Goal: Task Accomplishment & Management: Use online tool/utility

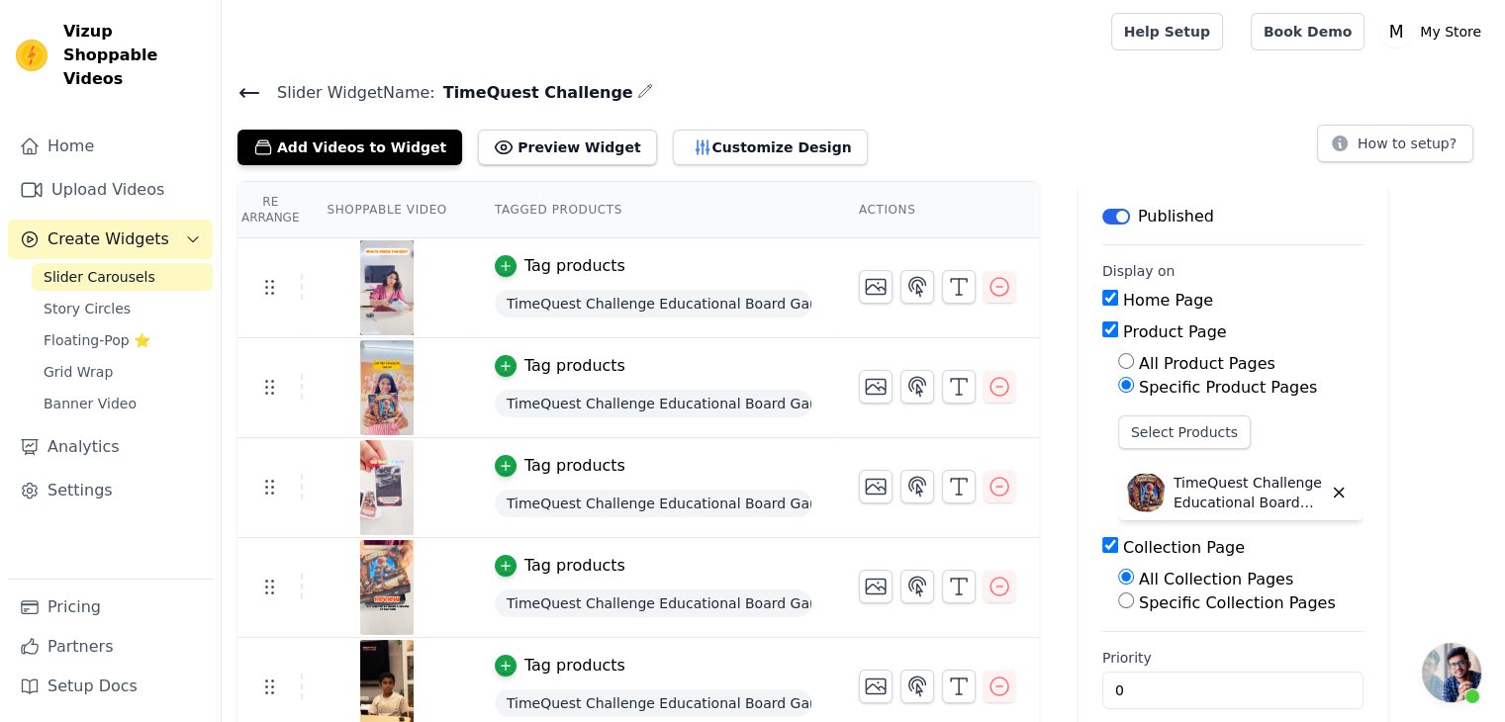
scroll to position [212, 0]
click at [947, 286] on icon "button" at bounding box center [959, 287] width 24 height 24
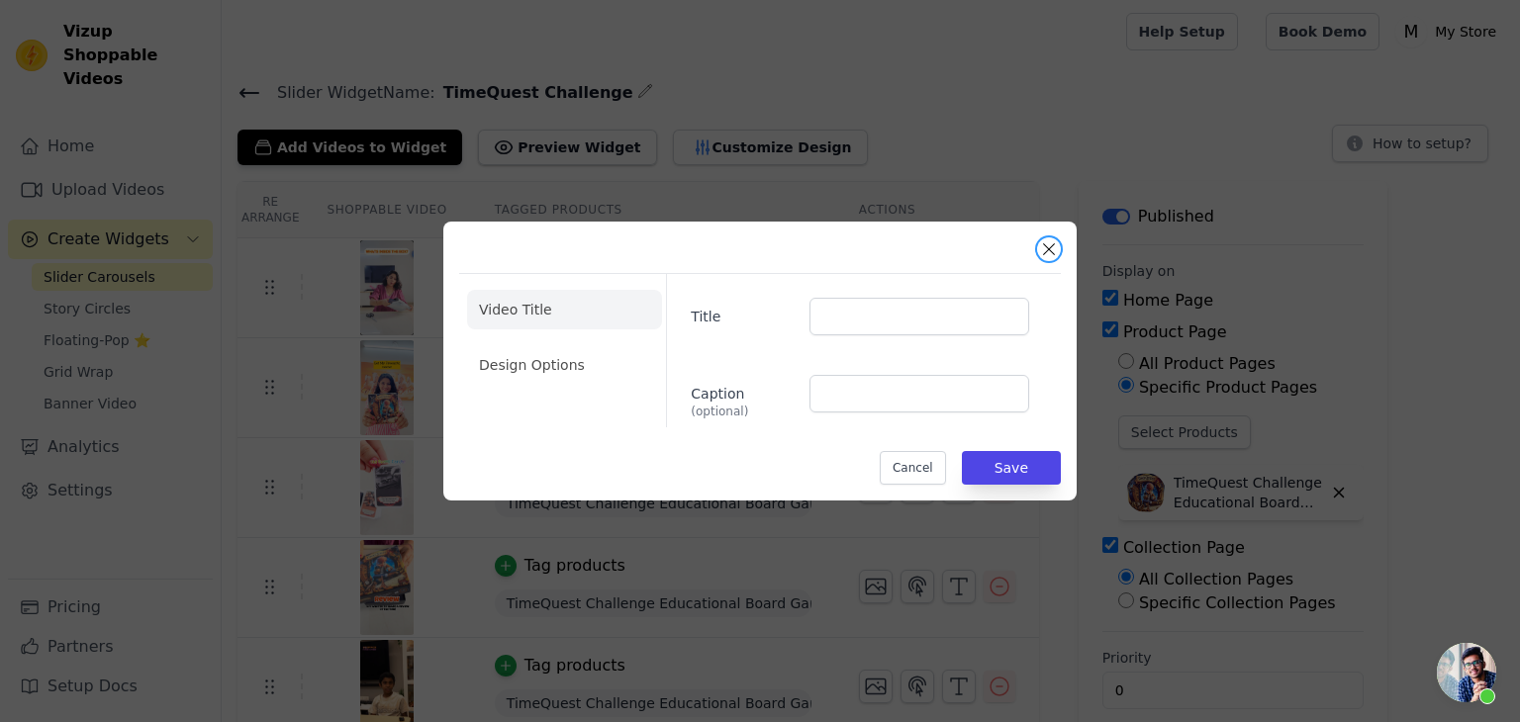
drag, startPoint x: 1044, startPoint y: 246, endPoint x: 950, endPoint y: 268, distance: 96.5
click at [1043, 247] on button "Close modal" at bounding box center [1049, 249] width 24 height 24
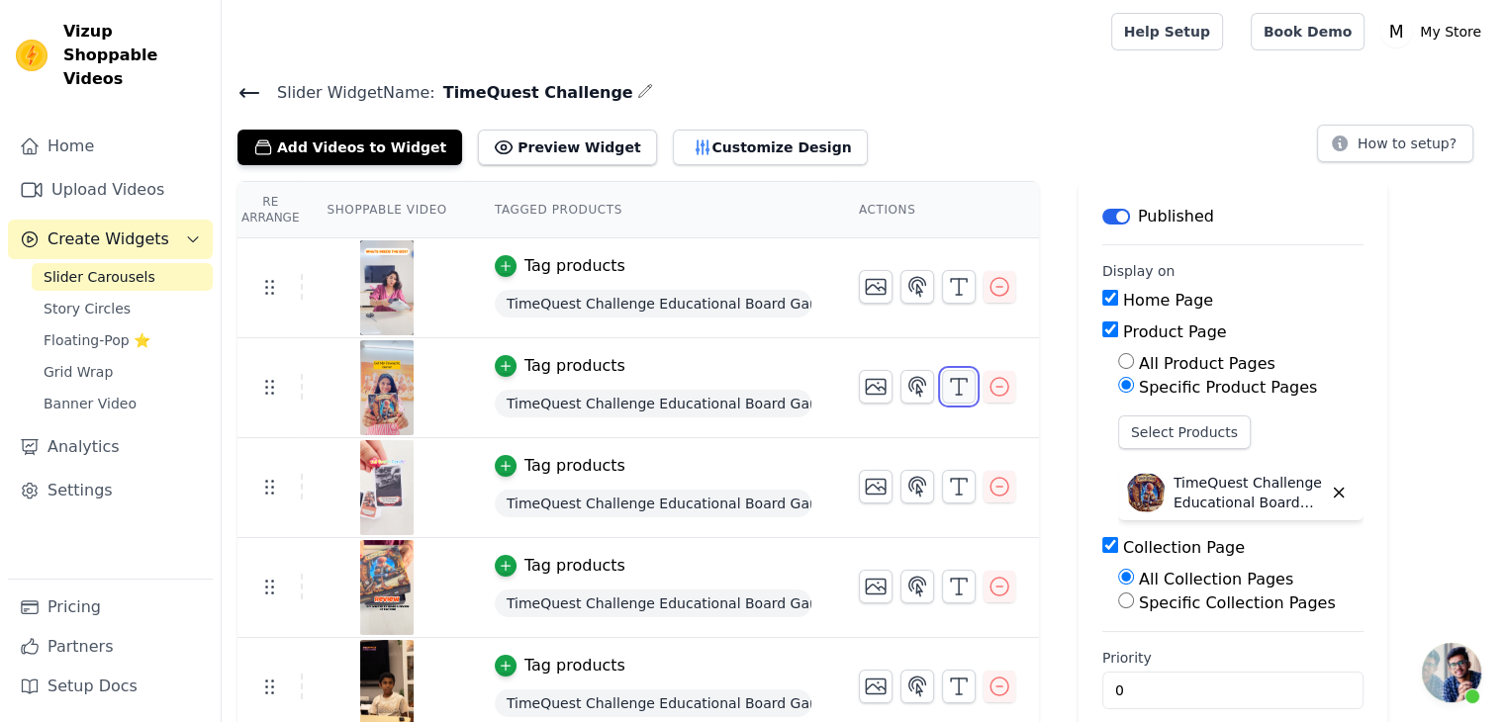
click at [947, 388] on icon "button" at bounding box center [959, 387] width 24 height 24
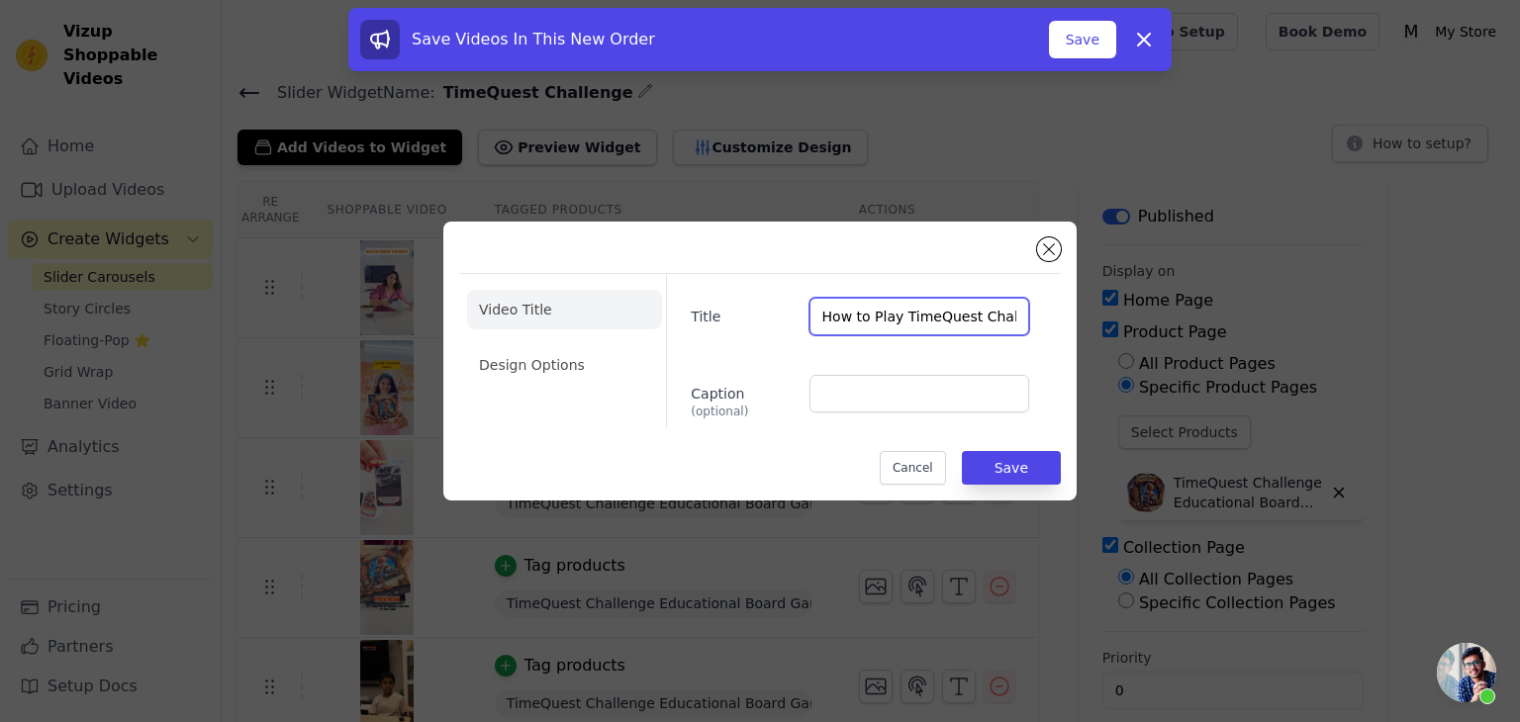
click at [992, 323] on input "How to Play TimeQuest Challenge" at bounding box center [919, 317] width 220 height 38
click at [942, 318] on input "How to Plallenge" at bounding box center [919, 317] width 220 height 38
type input "H"
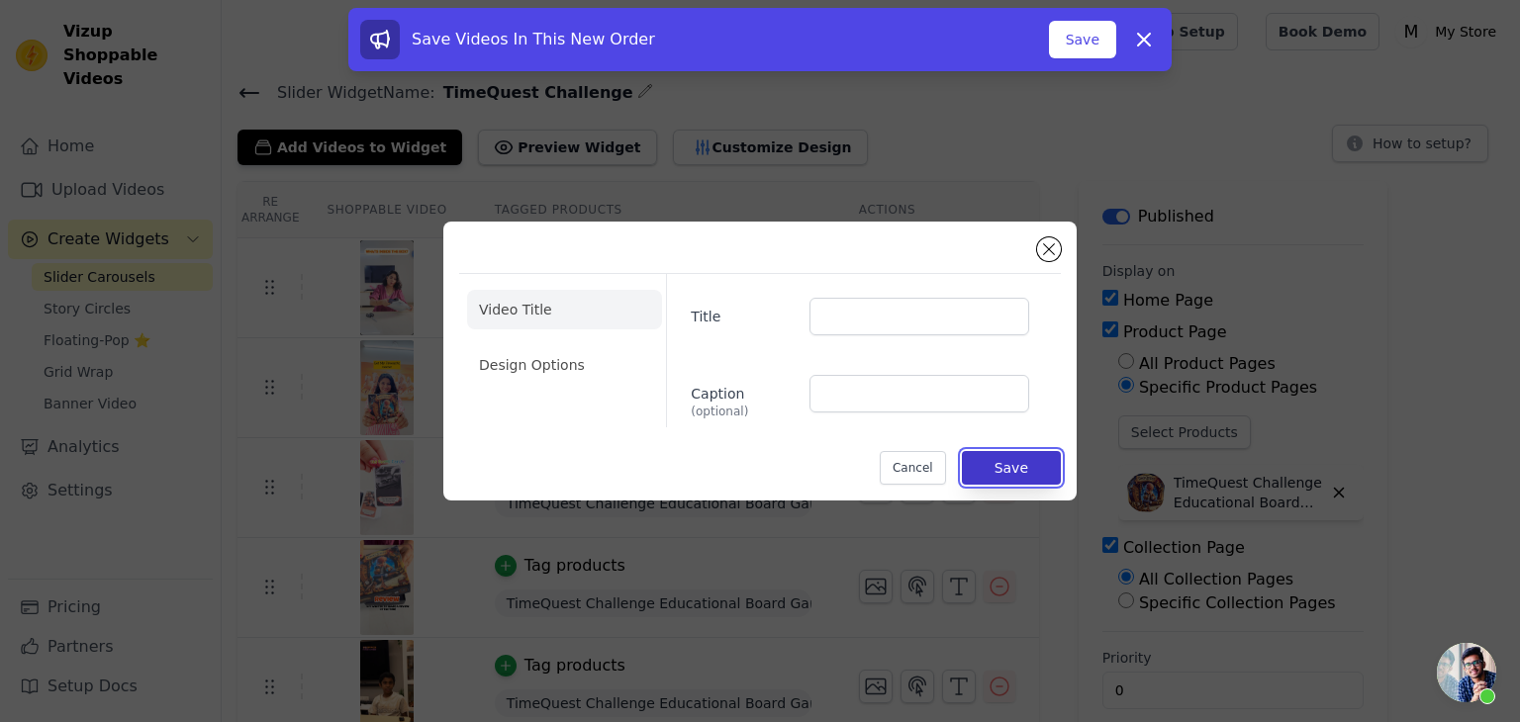
click at [1008, 466] on button "Save" at bounding box center [1011, 468] width 99 height 34
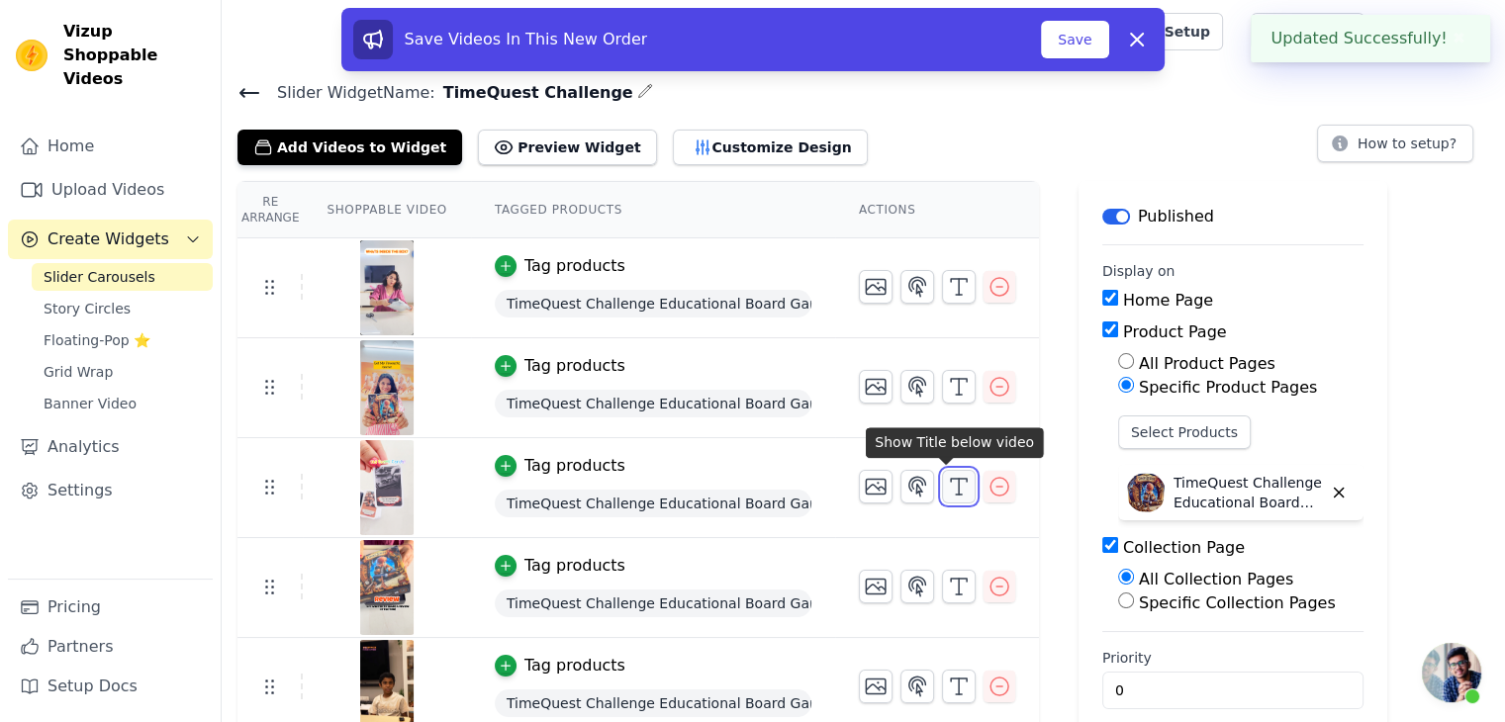
click at [947, 495] on icon "button" at bounding box center [959, 487] width 24 height 24
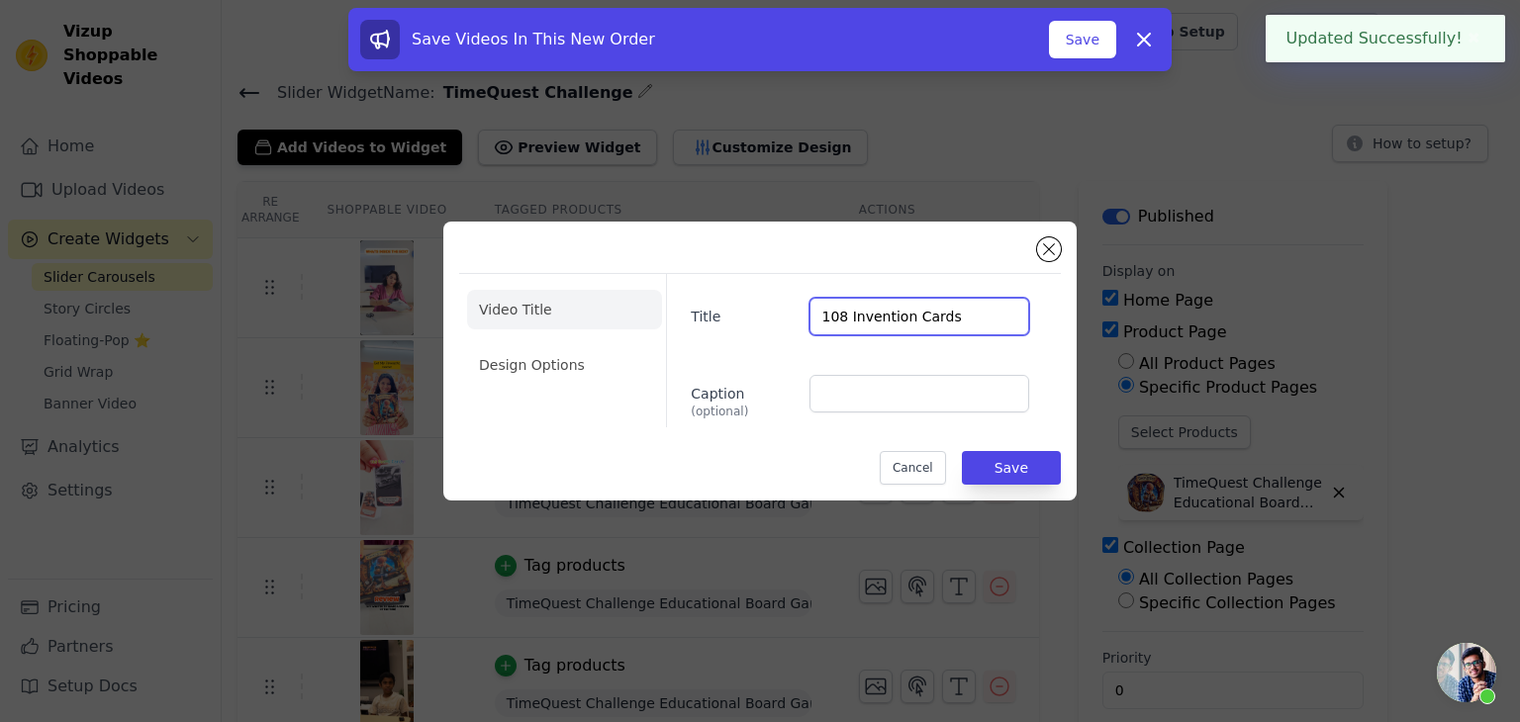
click at [986, 320] on input "108 Invention Cards" at bounding box center [919, 317] width 220 height 38
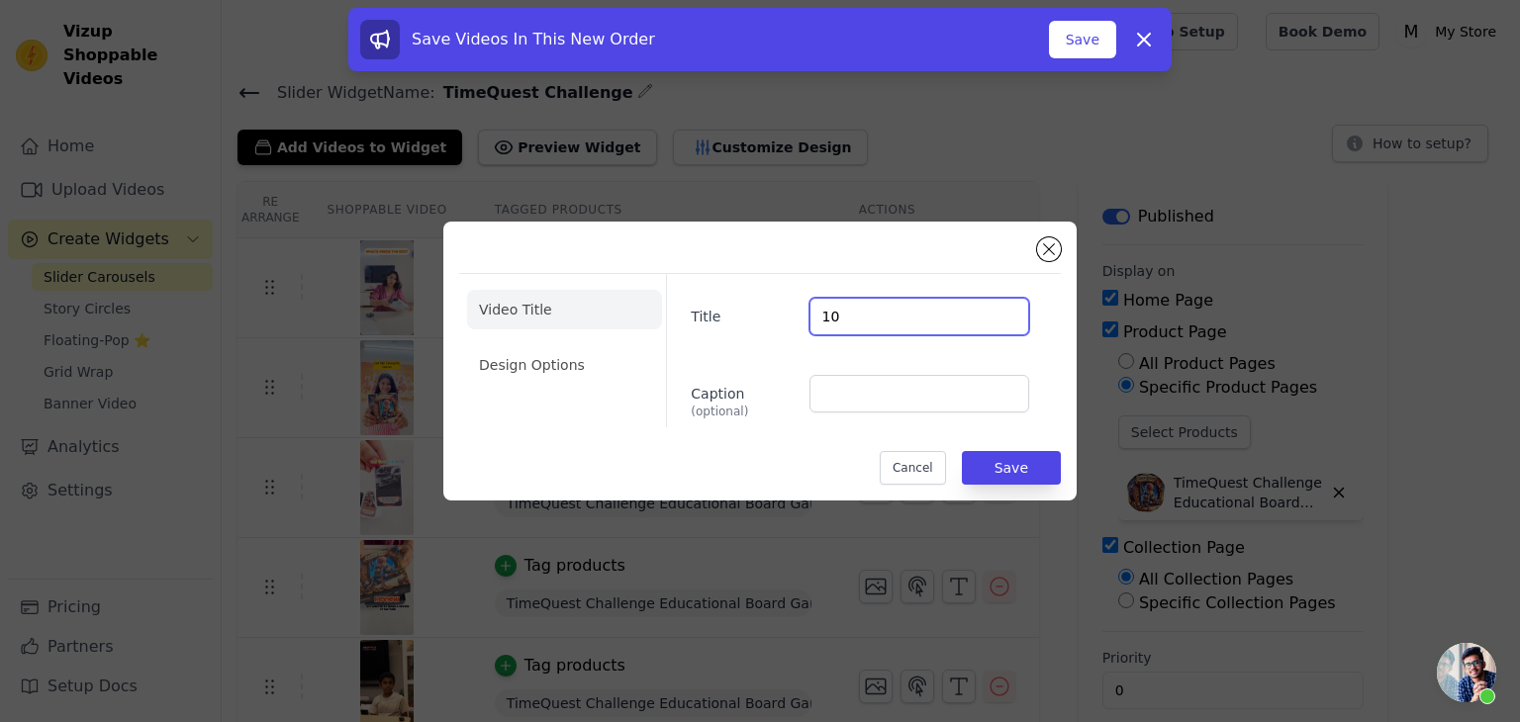
type input "1"
click at [1011, 468] on button "Save" at bounding box center [1011, 468] width 99 height 34
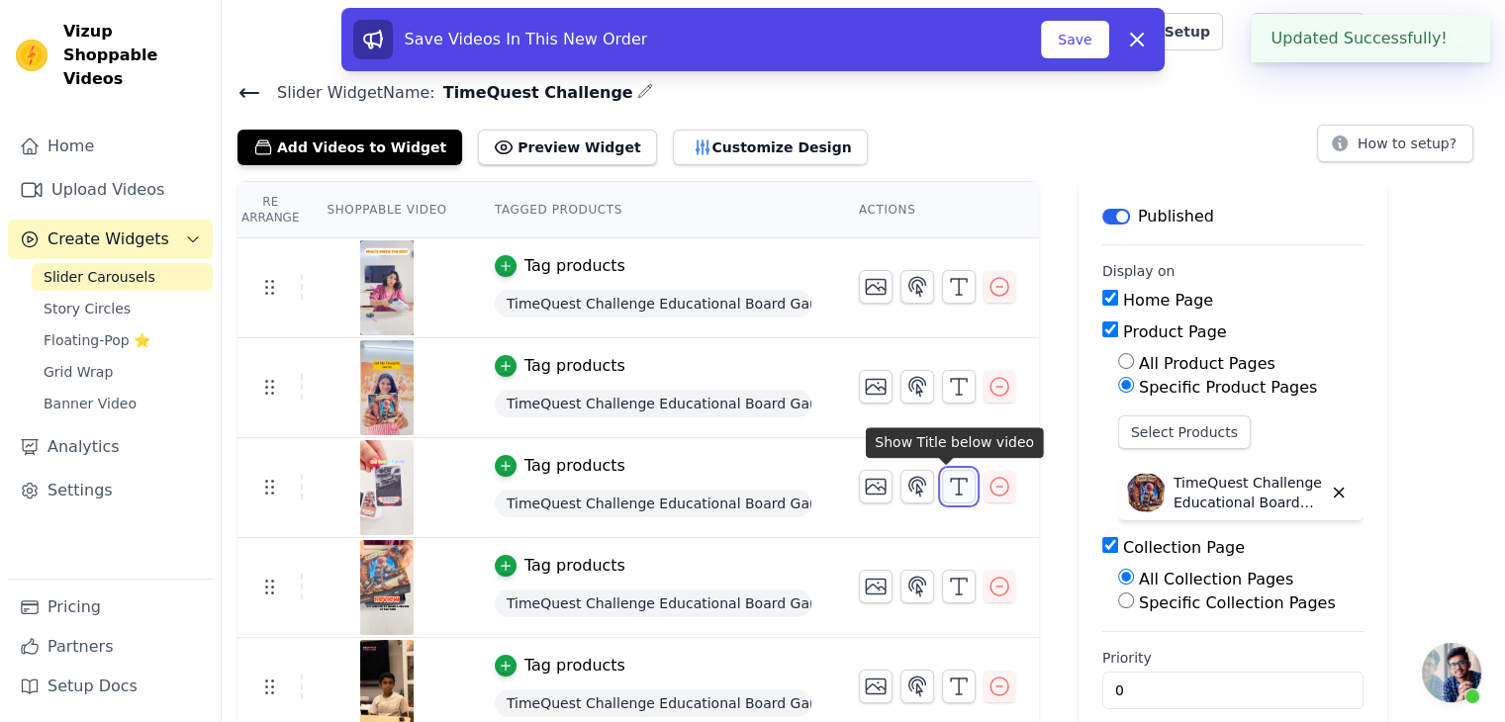
click at [947, 489] on icon "button" at bounding box center [959, 487] width 24 height 24
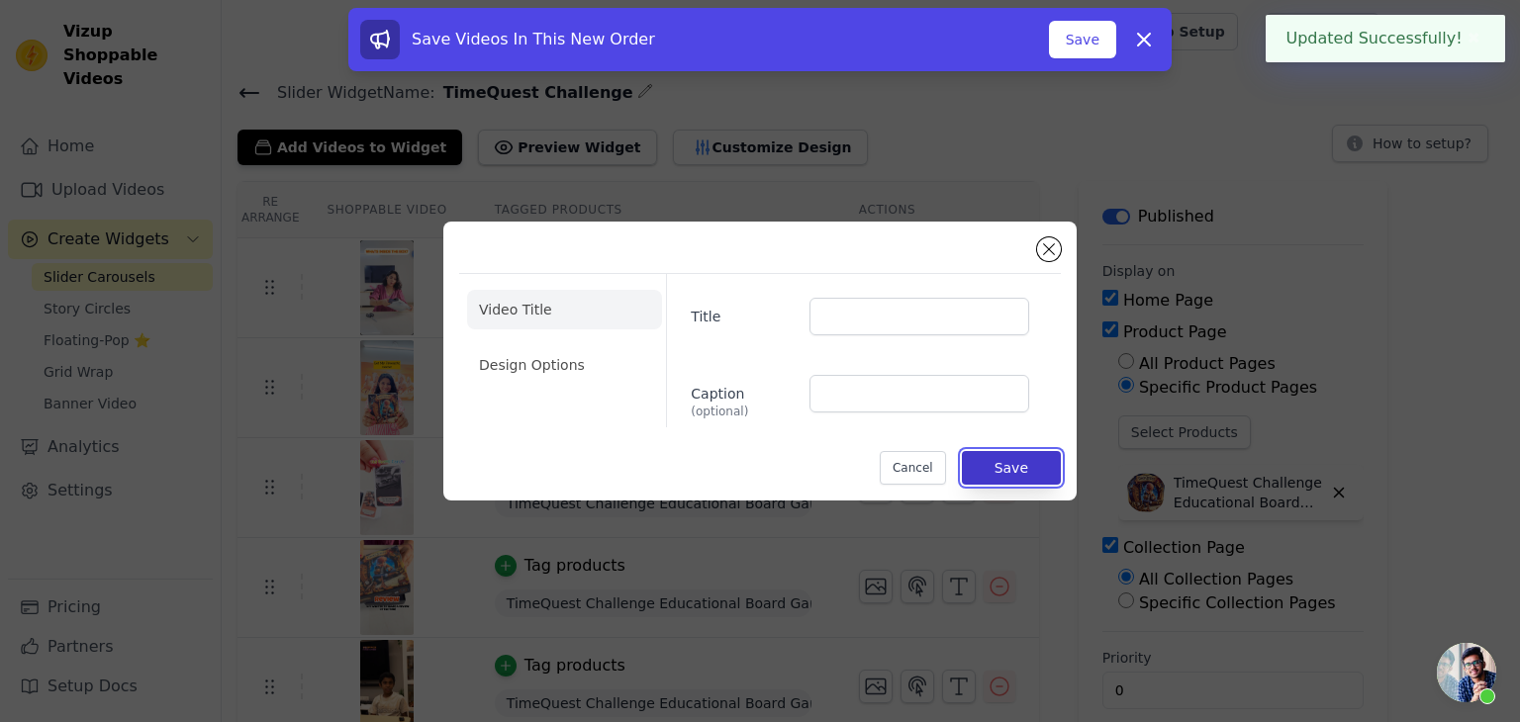
click at [1024, 468] on button "Save" at bounding box center [1011, 468] width 99 height 34
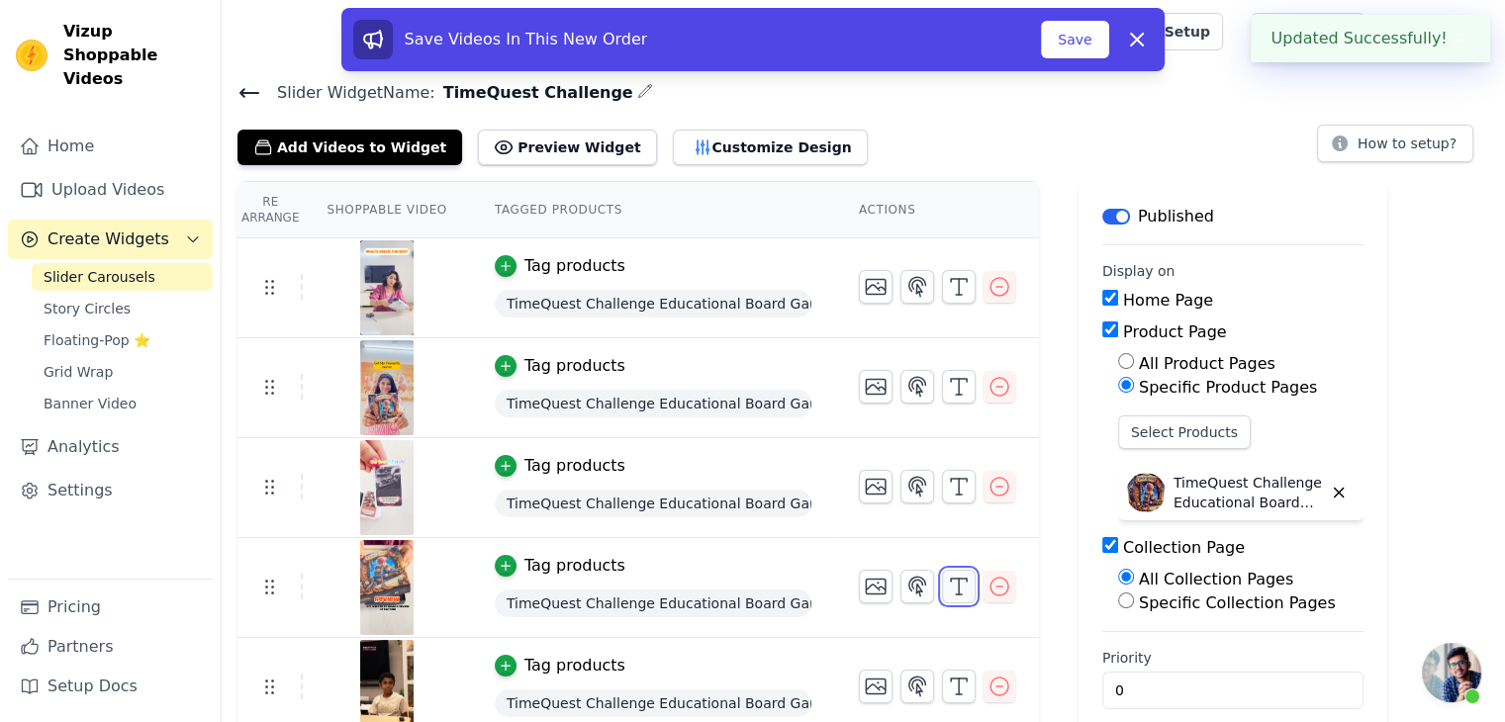
click at [954, 581] on icon "button" at bounding box center [959, 587] width 24 height 24
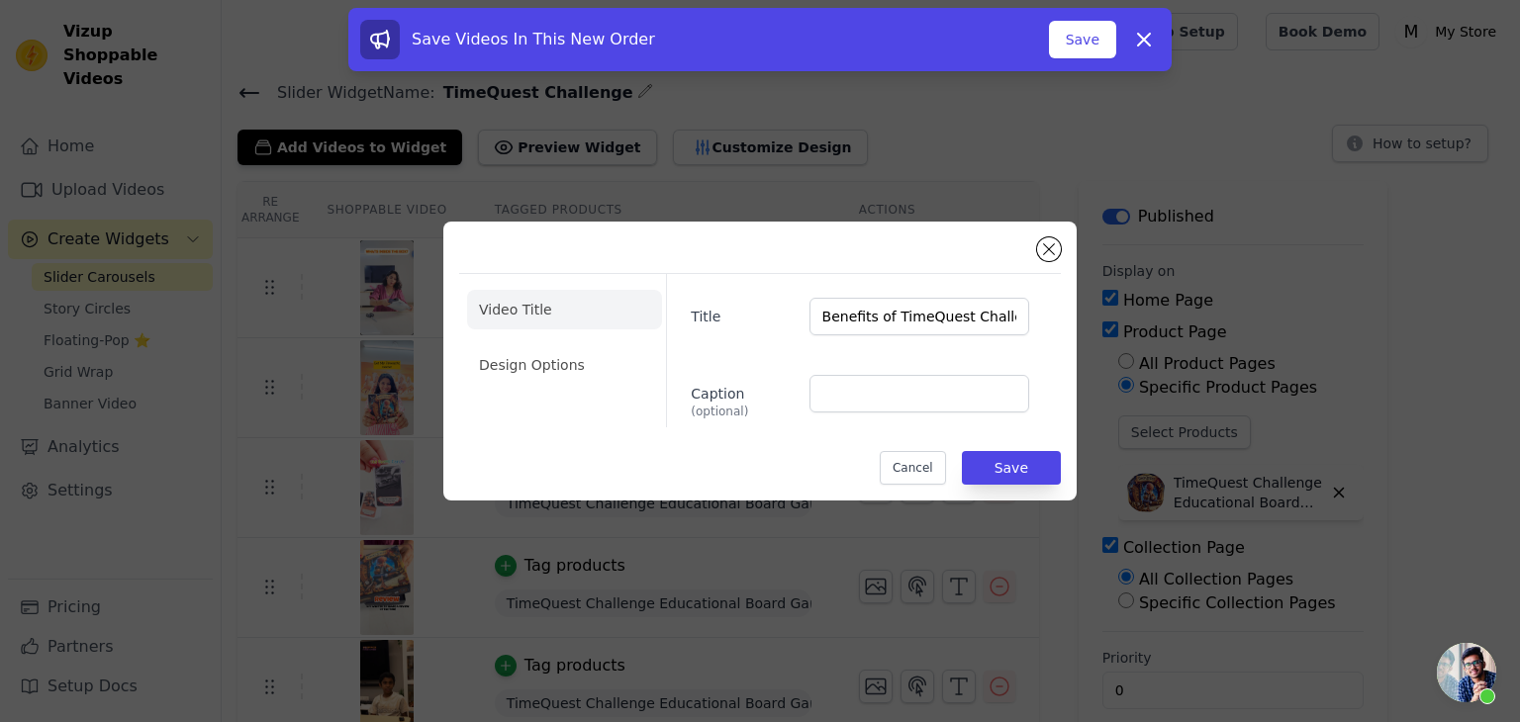
drag, startPoint x: 807, startPoint y: 308, endPoint x: 820, endPoint y: 310, distance: 13.0
click at [807, 309] on div "Title Benefits of TimeQuest Challenge" at bounding box center [860, 317] width 338 height 38
click at [893, 313] on input "Benefits of TimeQuest Challenge" at bounding box center [919, 317] width 220 height 38
click at [982, 314] on input "TimeQuest Challenge" at bounding box center [919, 317] width 220 height 38
type input "T"
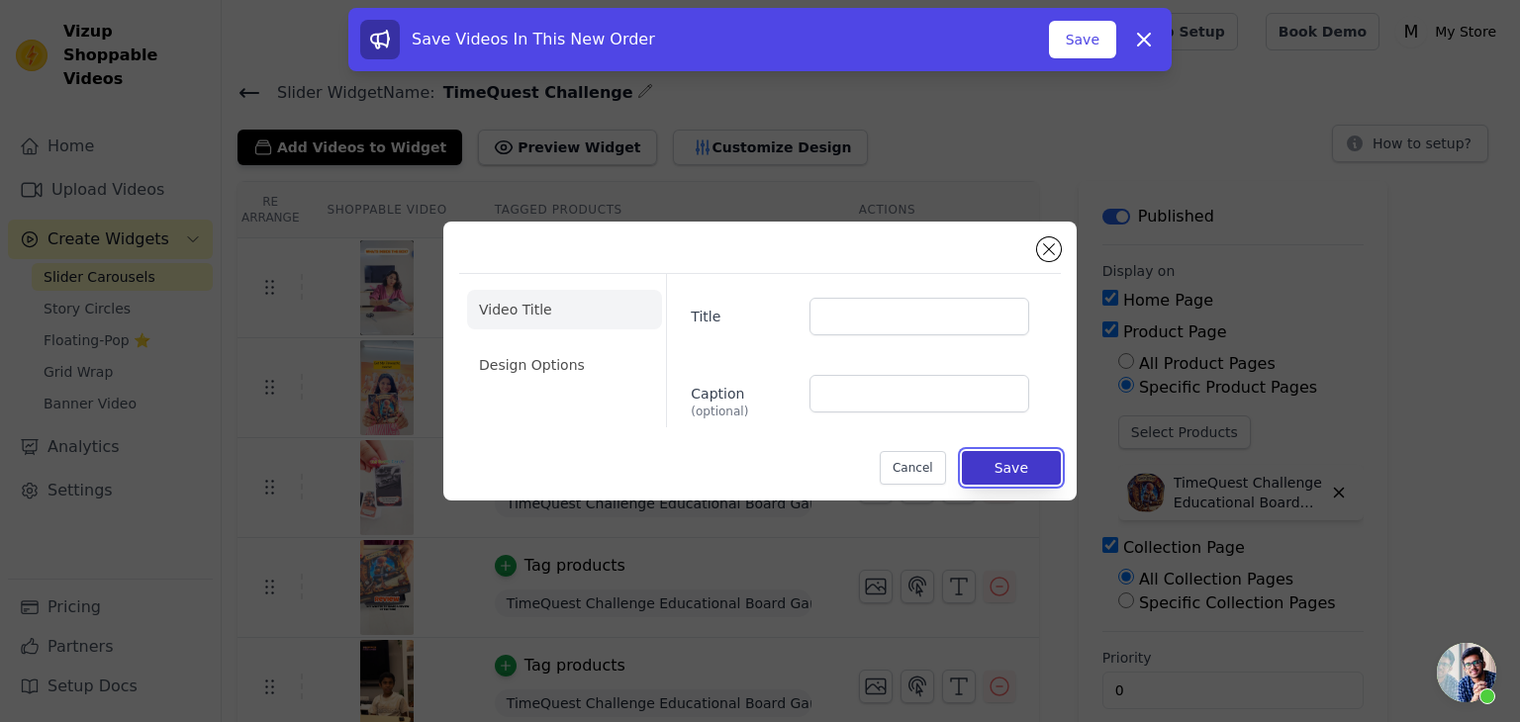
click at [1015, 466] on button "Save" at bounding box center [1011, 468] width 99 height 34
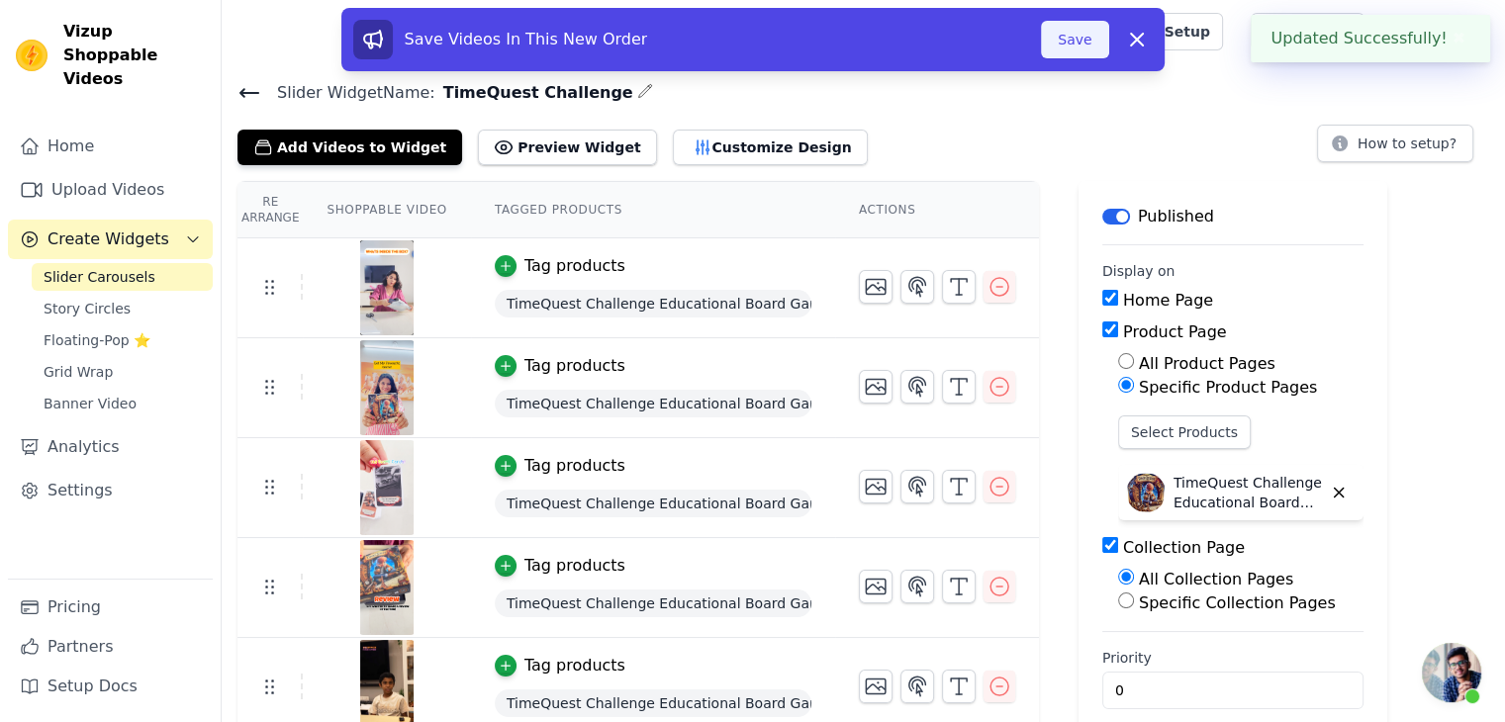
click at [1082, 47] on button "Save" at bounding box center [1074, 40] width 67 height 38
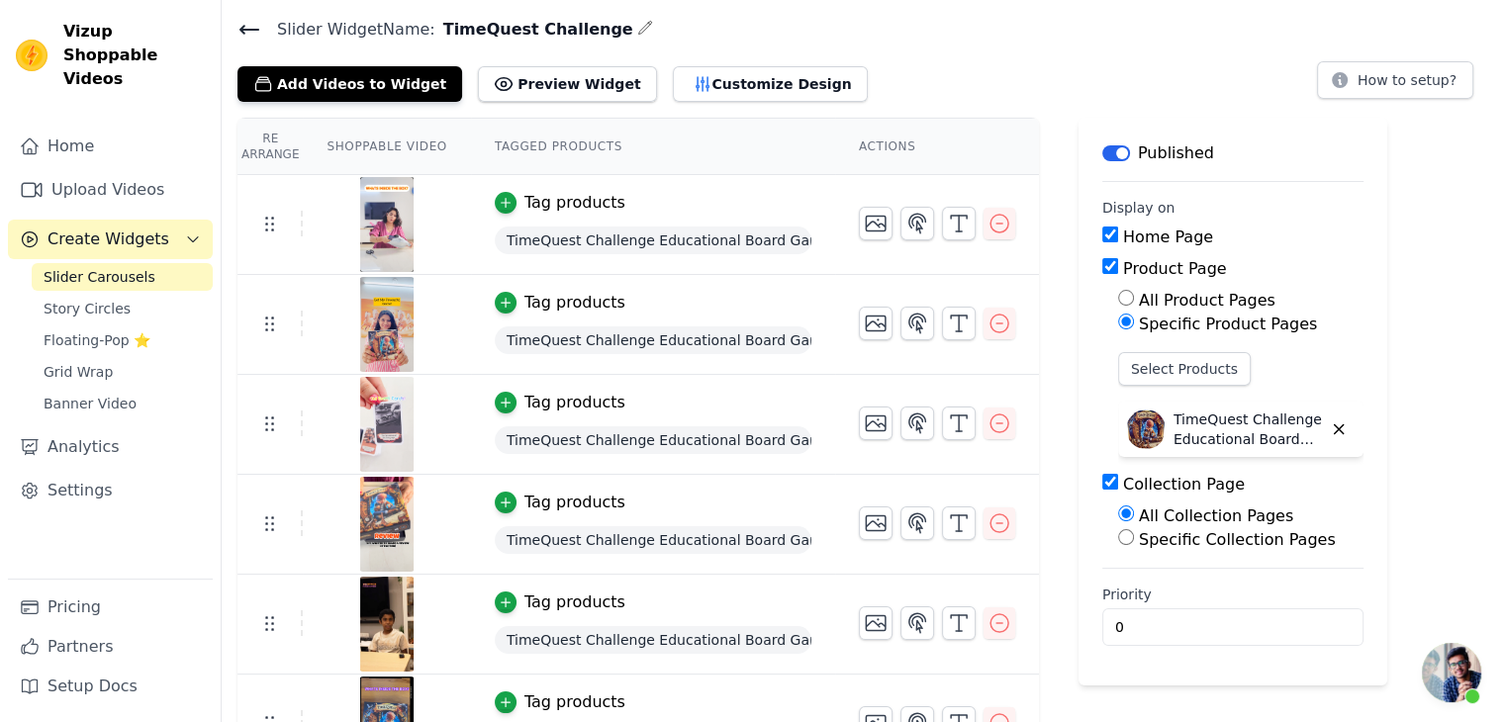
scroll to position [113, 0]
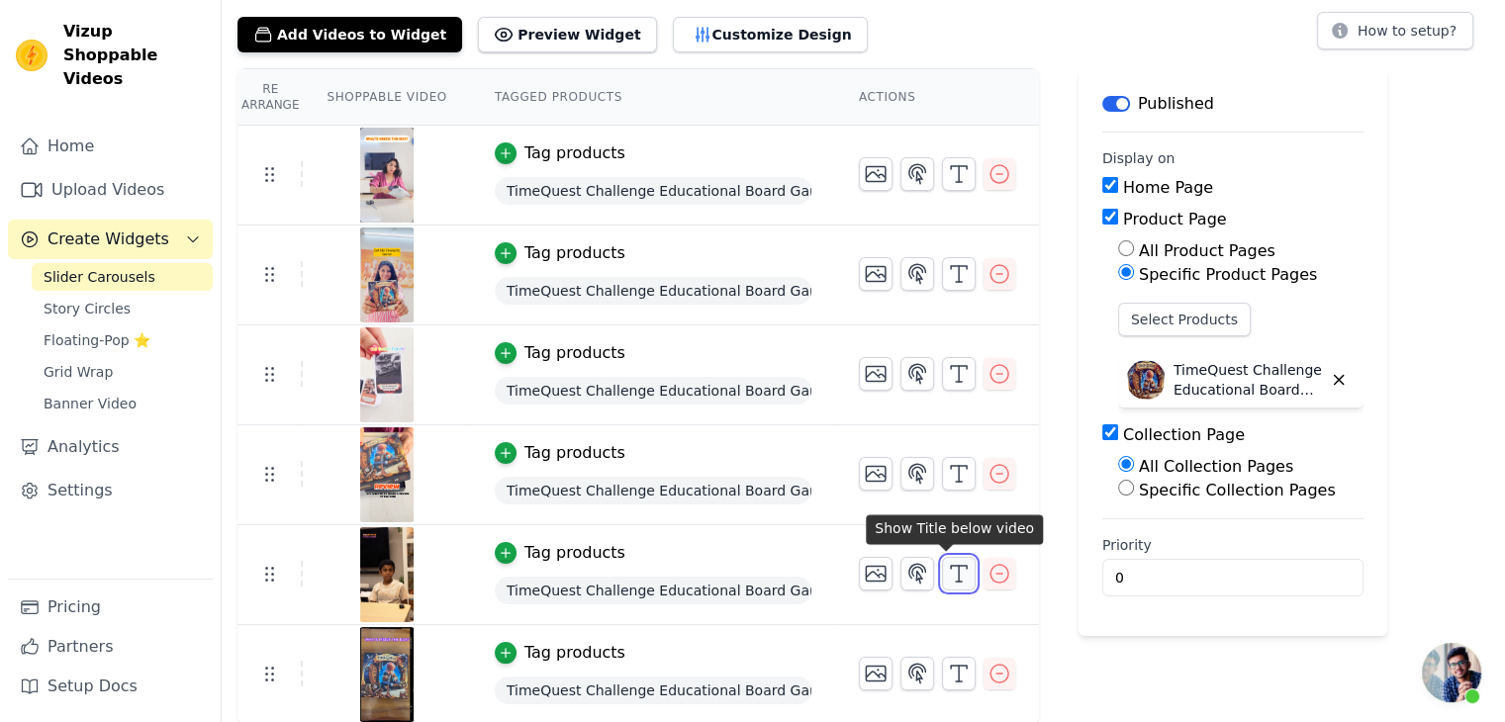
click at [947, 577] on icon "button" at bounding box center [959, 574] width 24 height 24
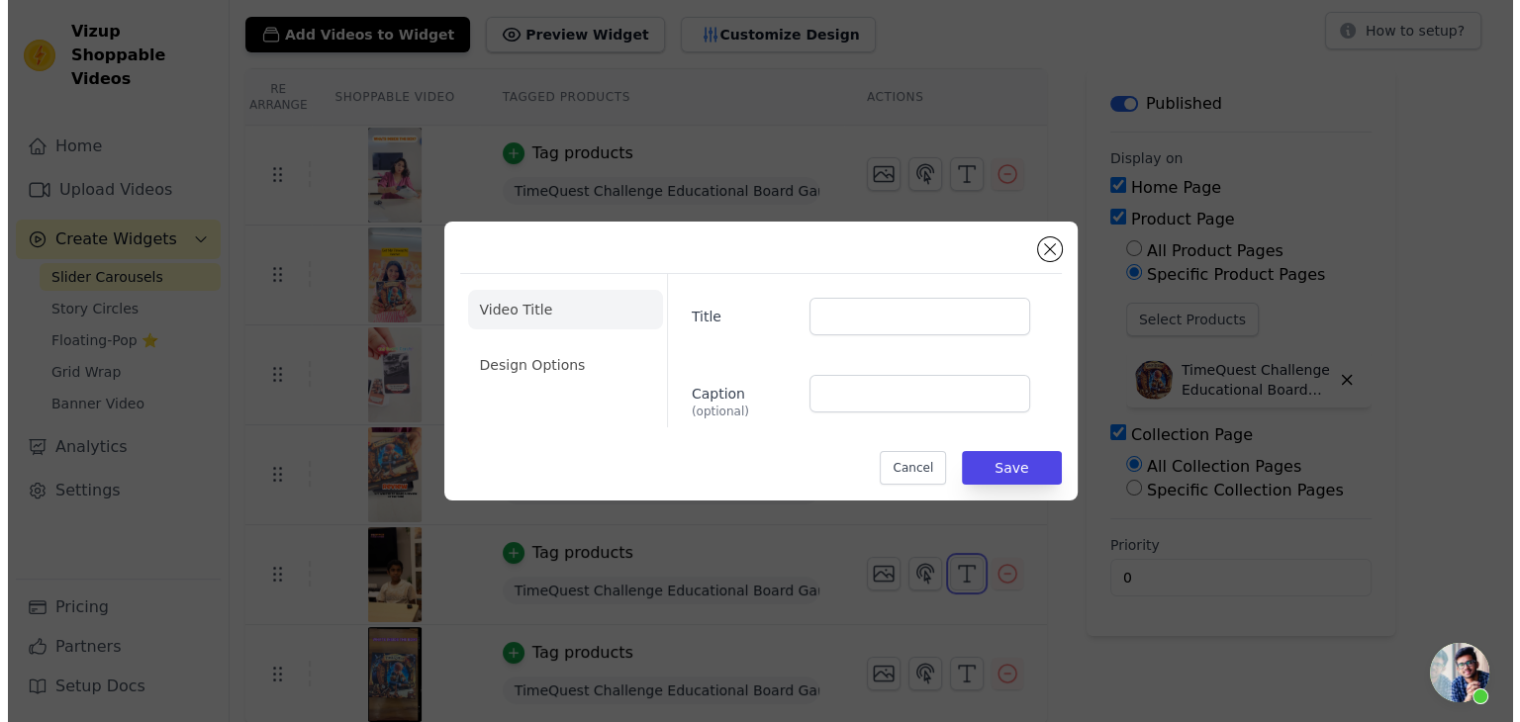
scroll to position [0, 0]
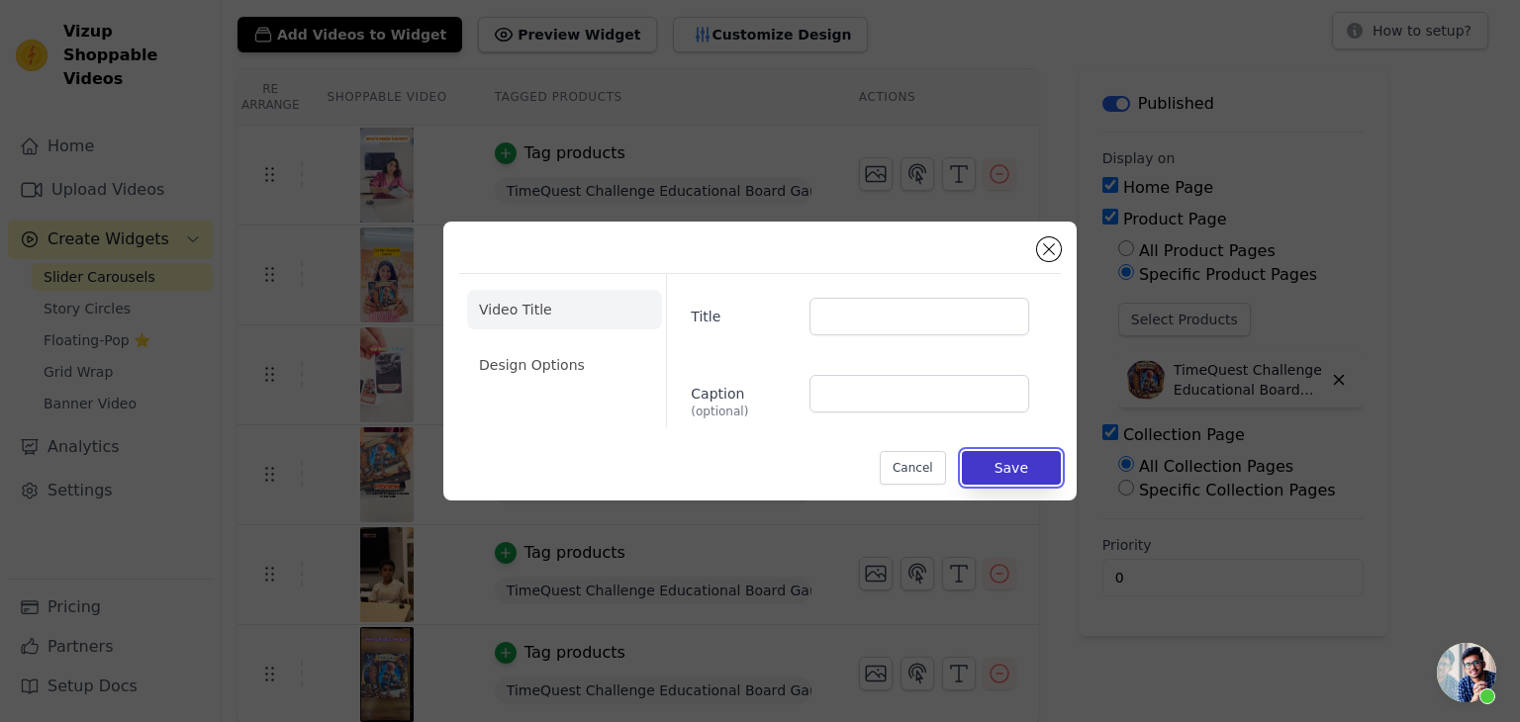
click at [995, 474] on button "Save" at bounding box center [1011, 468] width 99 height 34
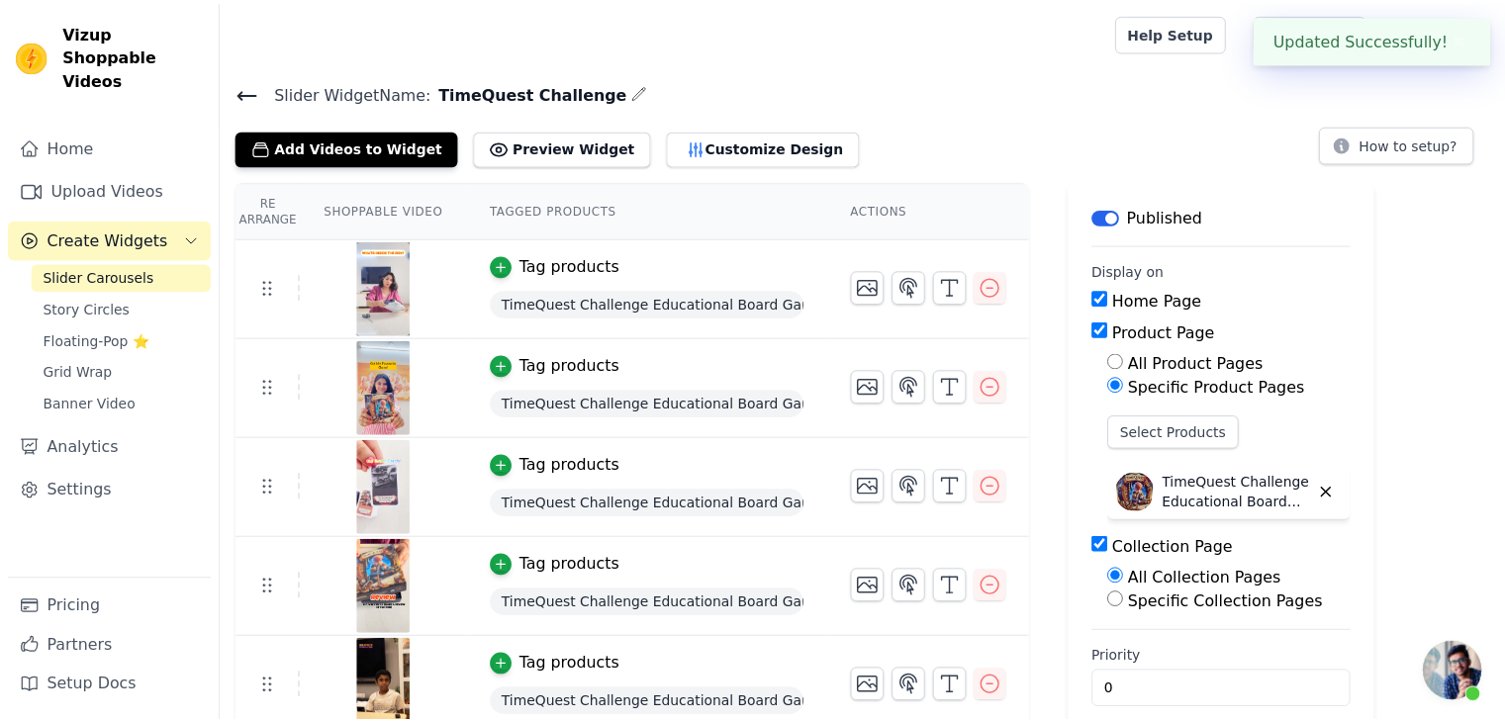
scroll to position [113, 0]
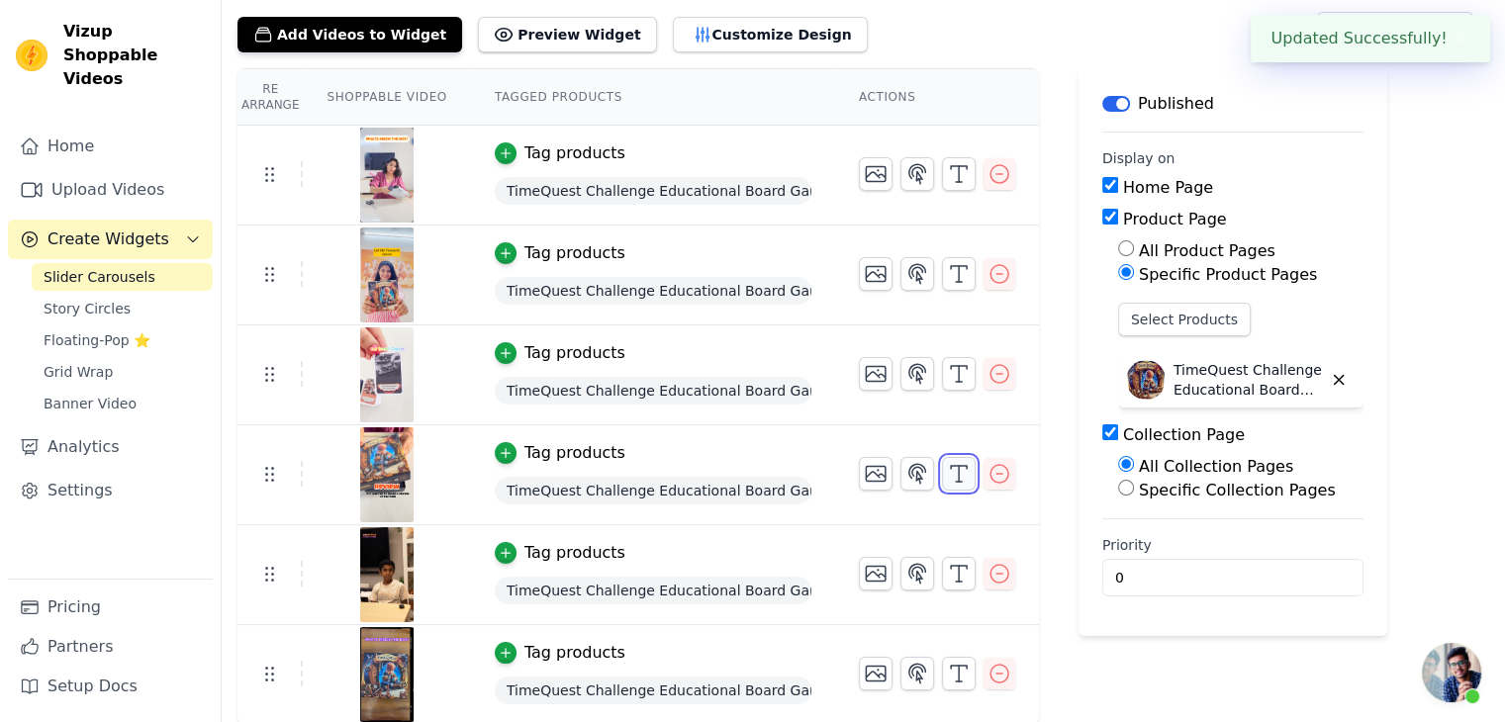
click at [947, 477] on icon "button" at bounding box center [959, 474] width 24 height 24
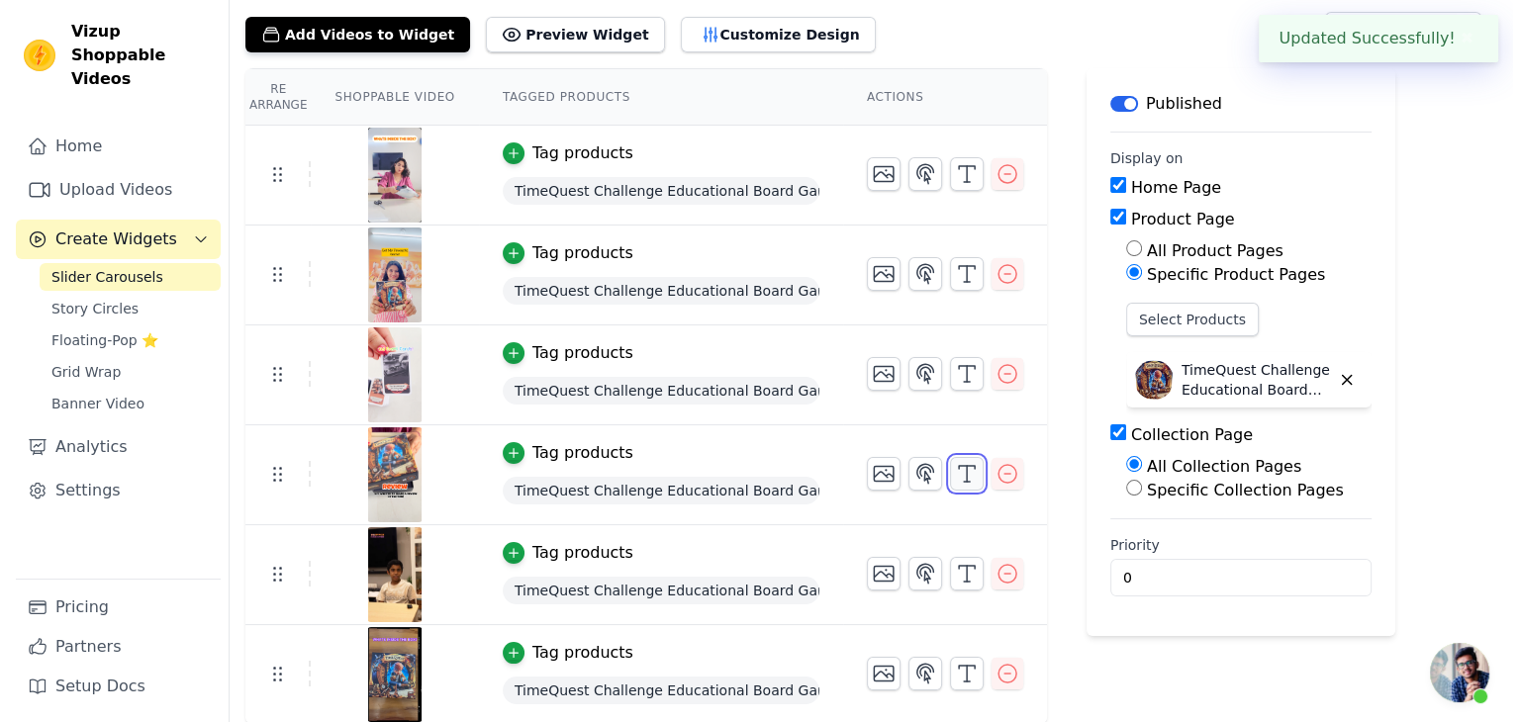
scroll to position [0, 0]
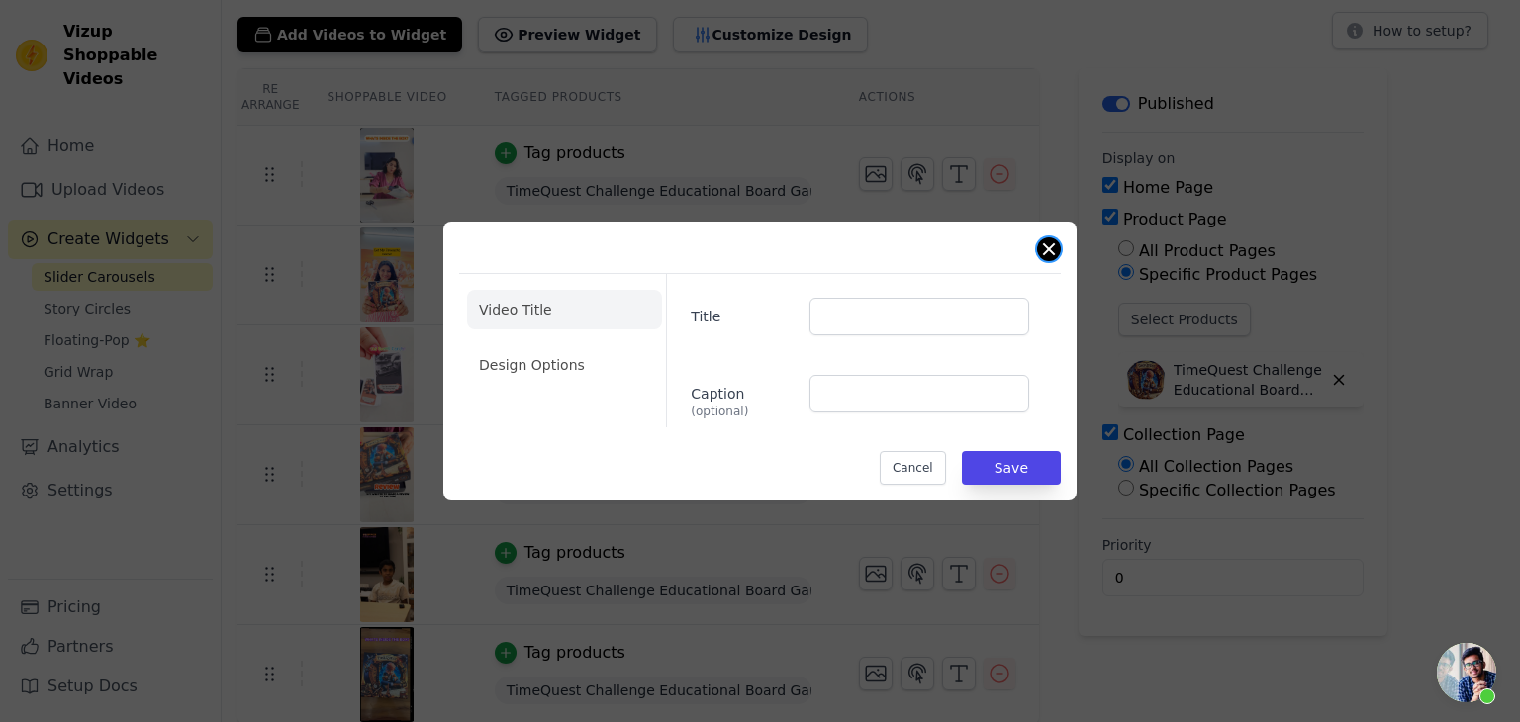
click at [1045, 250] on button "Close modal" at bounding box center [1049, 249] width 24 height 24
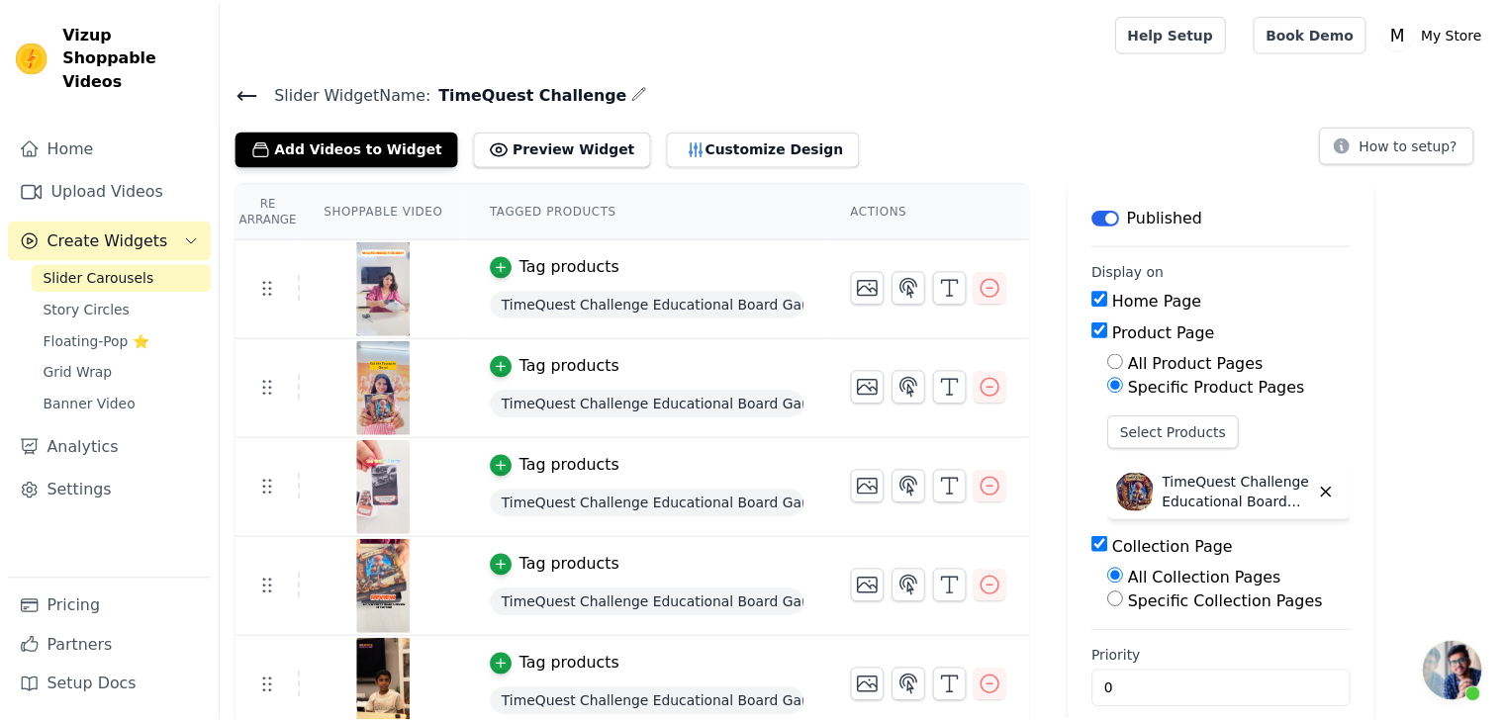
scroll to position [113, 0]
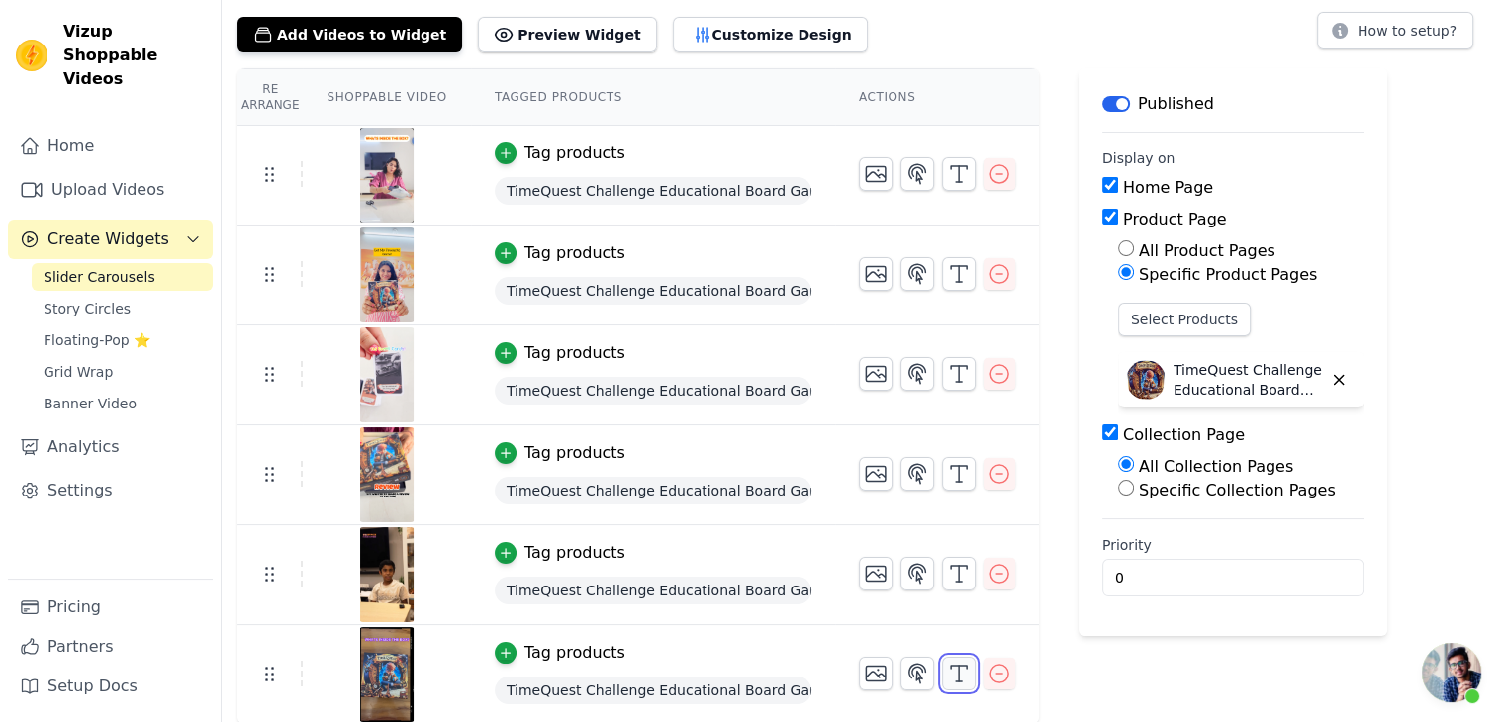
click at [947, 670] on icon "button" at bounding box center [959, 674] width 24 height 24
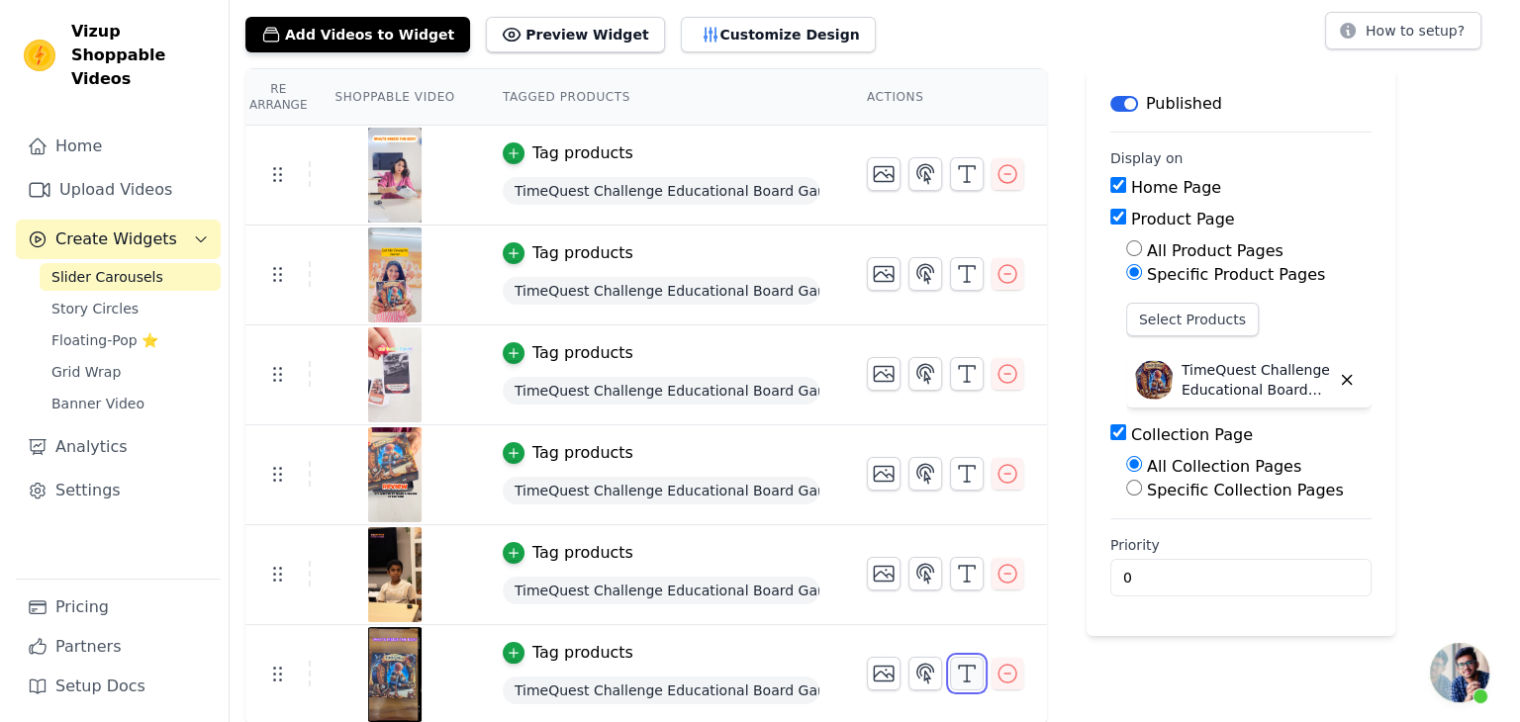
scroll to position [0, 0]
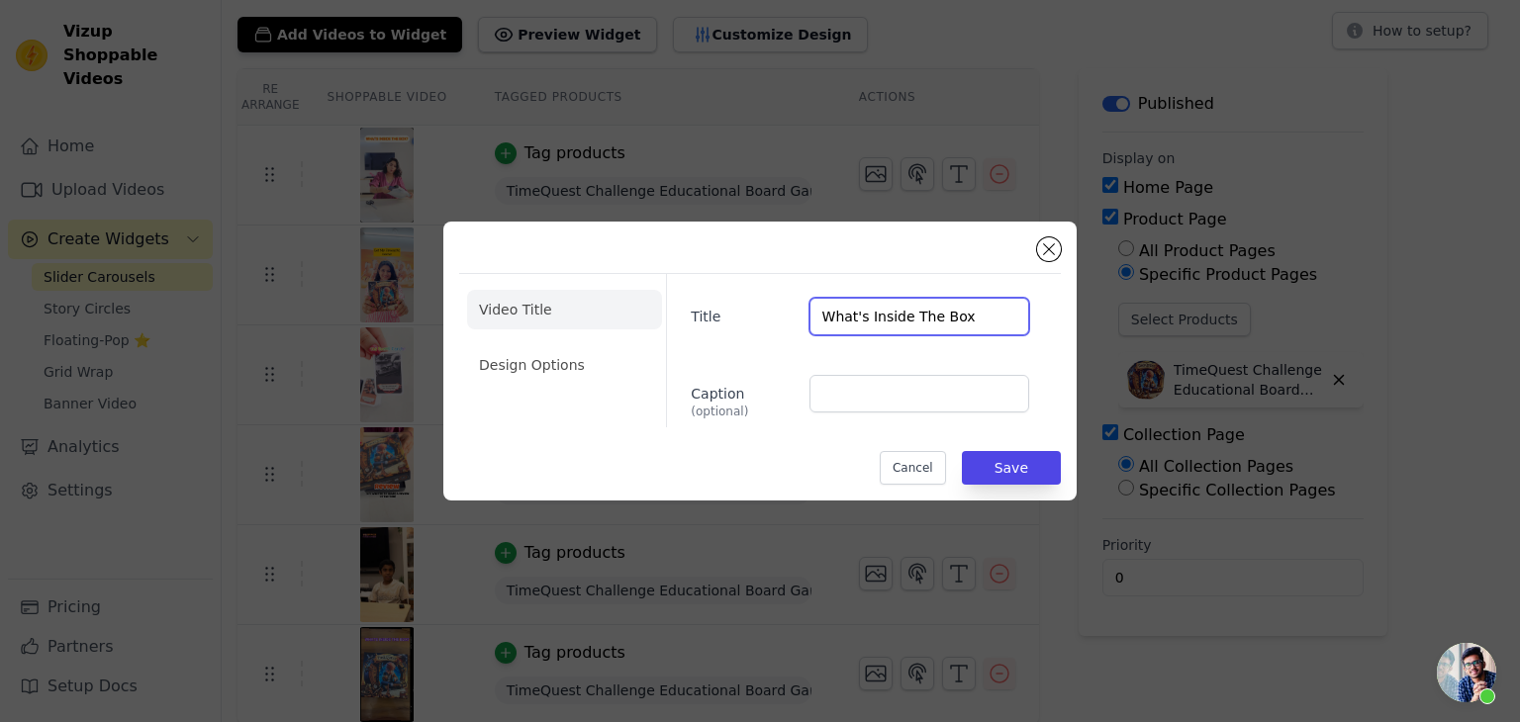
click at [974, 308] on input "What's Inside The Box" at bounding box center [919, 317] width 220 height 38
type input "W"
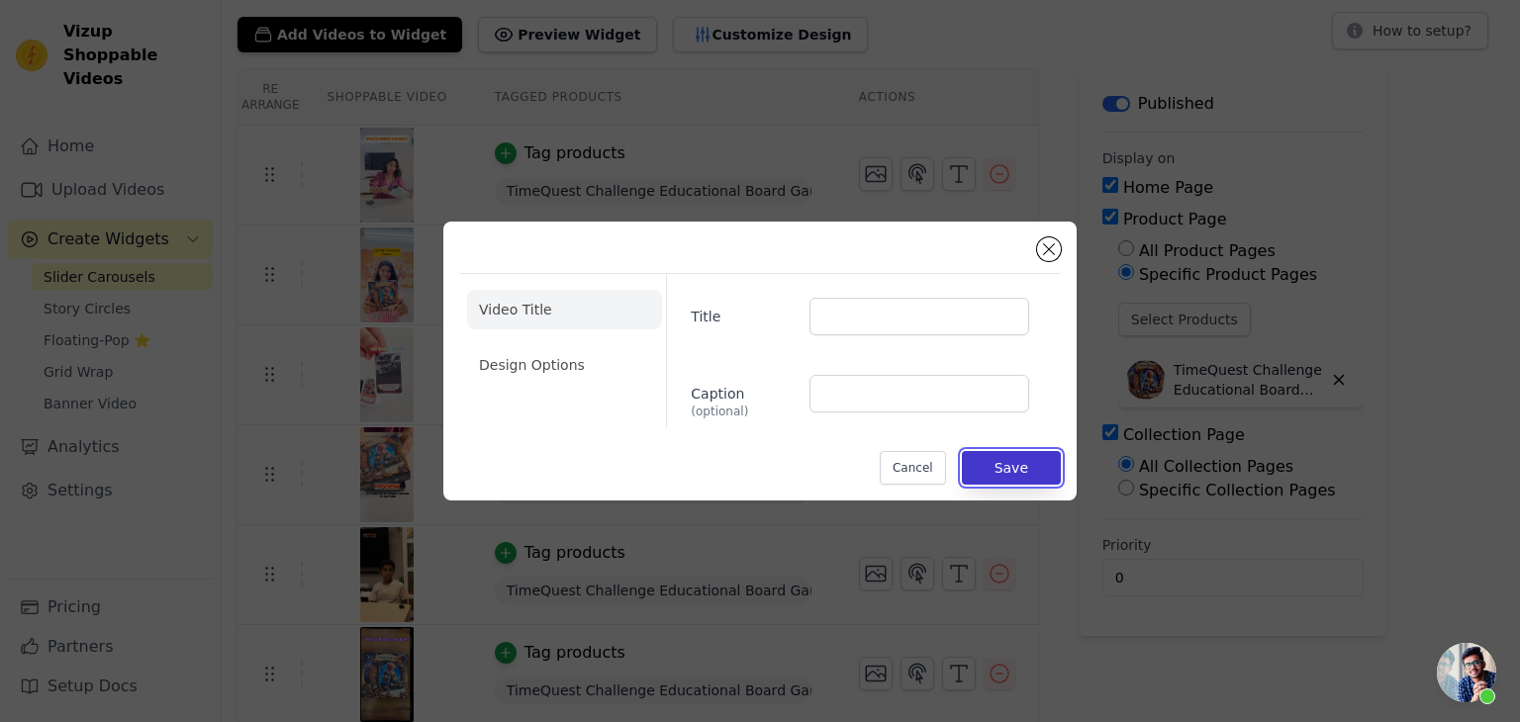
click at [1002, 461] on button "Save" at bounding box center [1011, 468] width 99 height 34
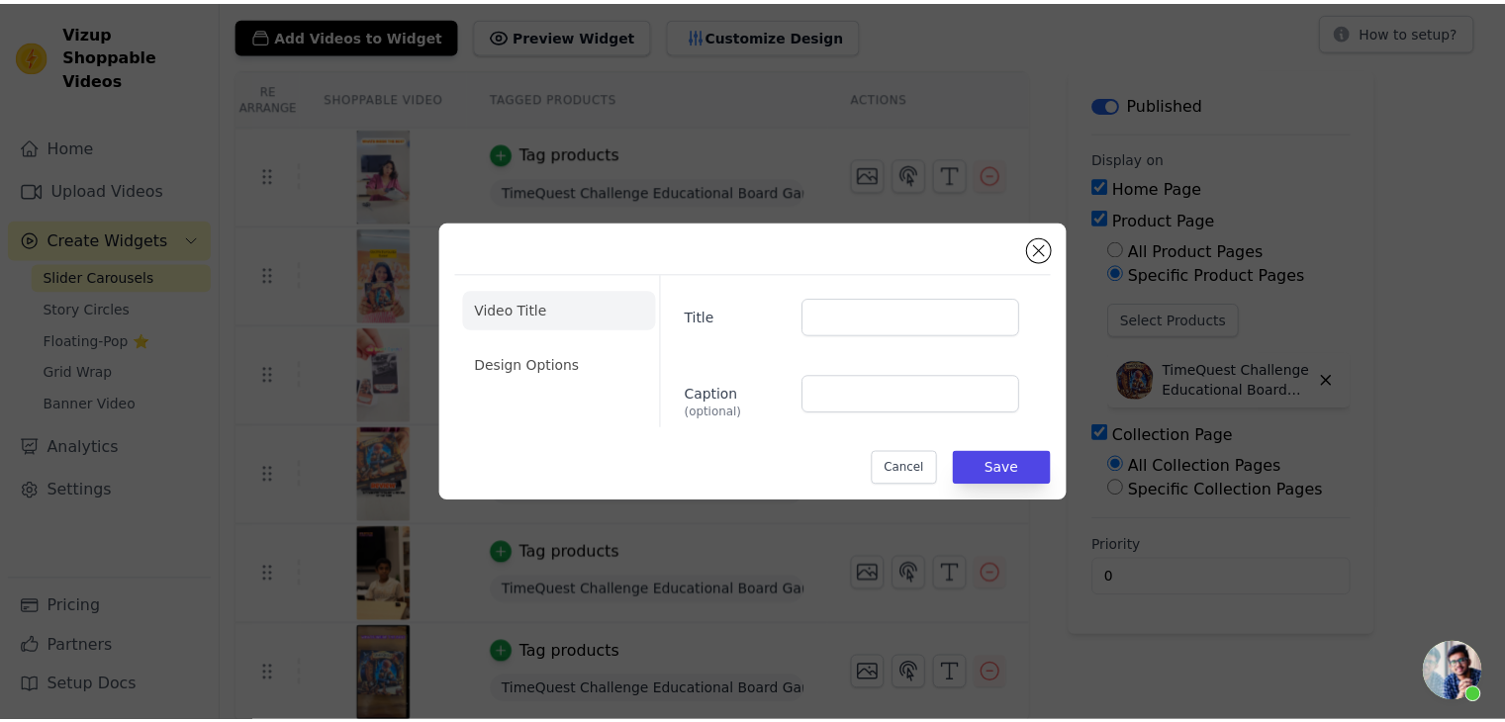
scroll to position [113, 0]
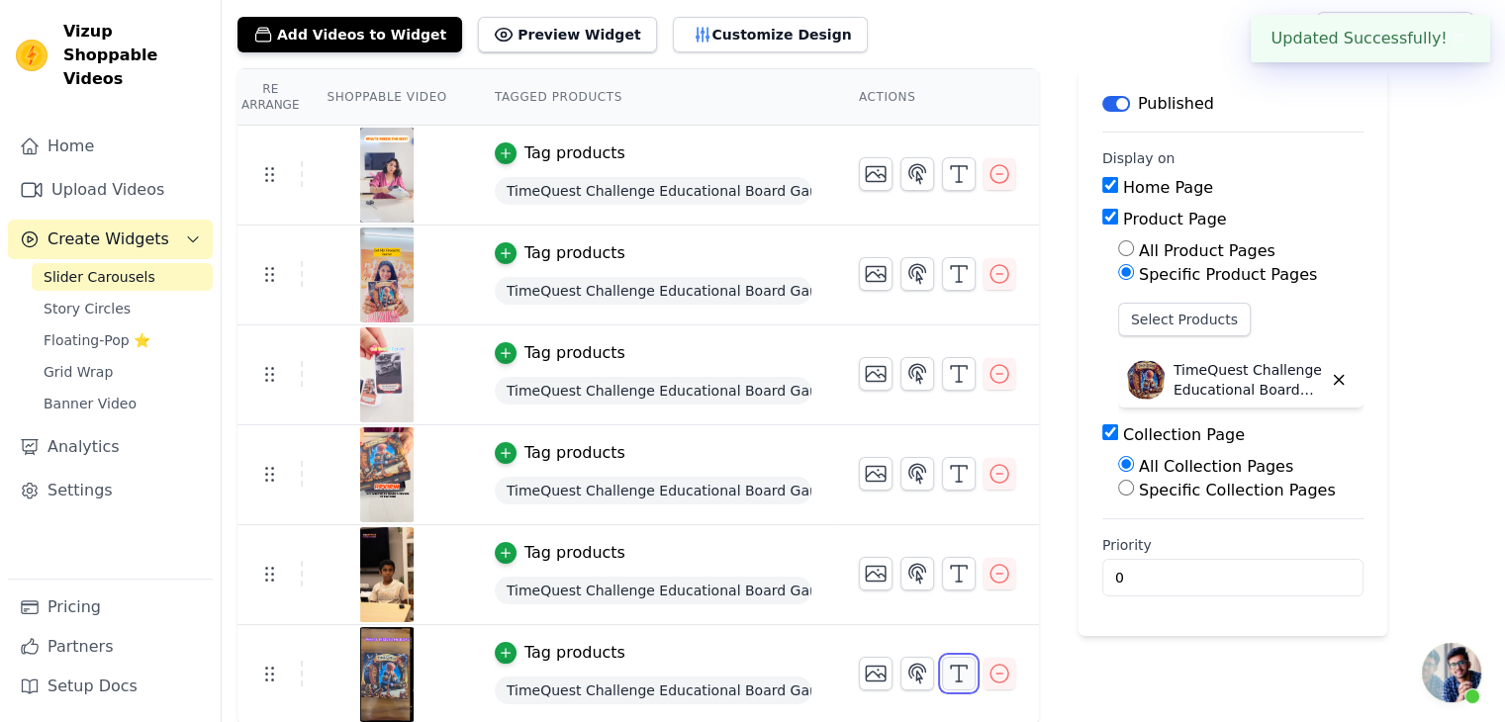
click at [952, 680] on icon "button" at bounding box center [959, 674] width 24 height 24
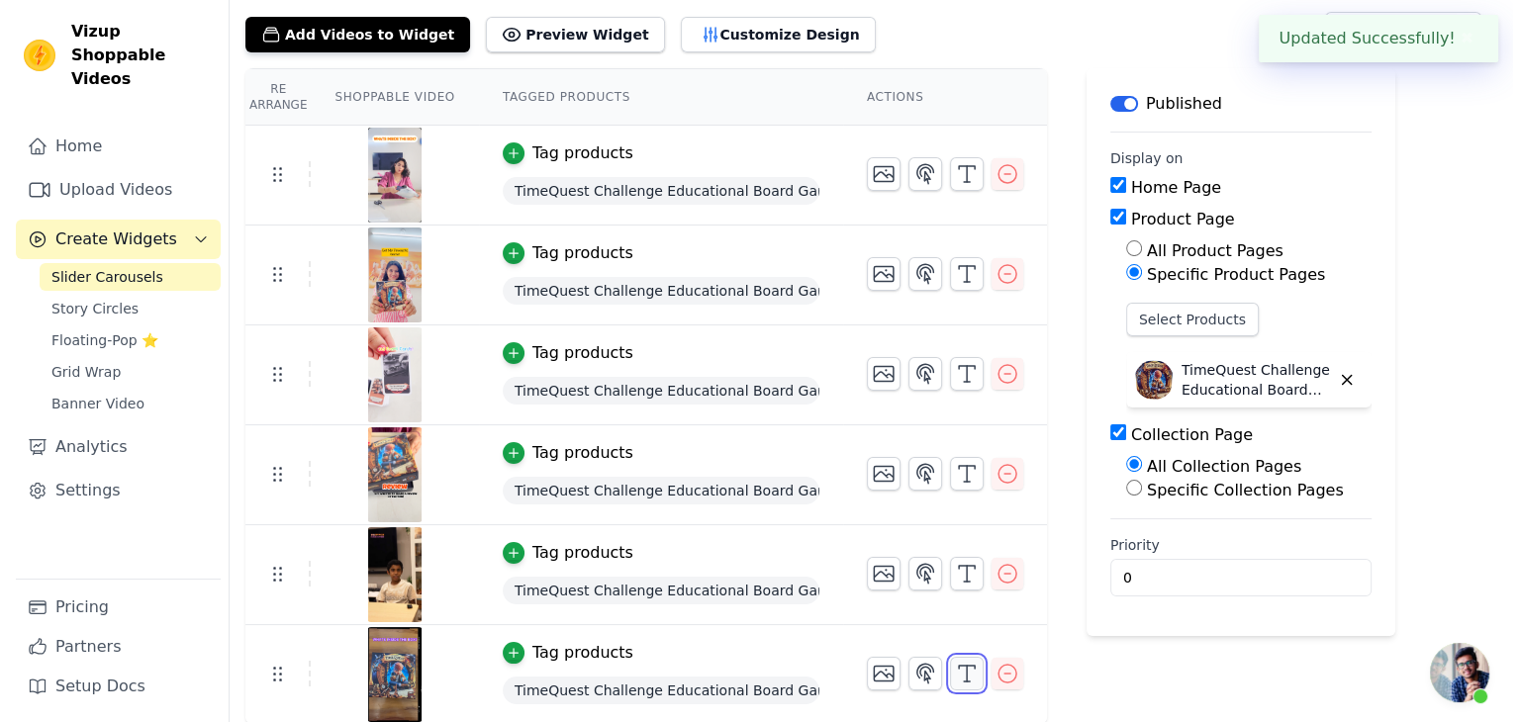
scroll to position [0, 0]
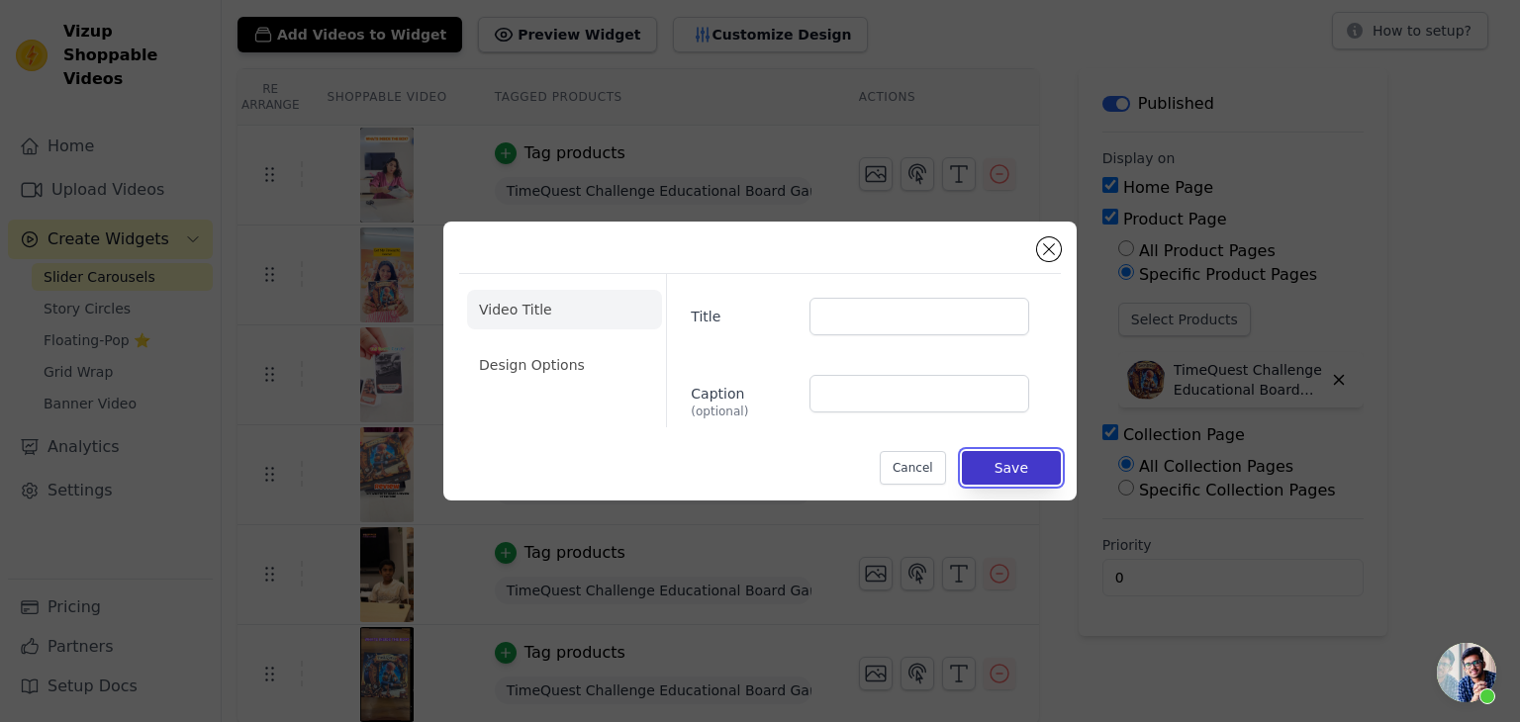
click at [1033, 477] on button "Save" at bounding box center [1011, 468] width 99 height 34
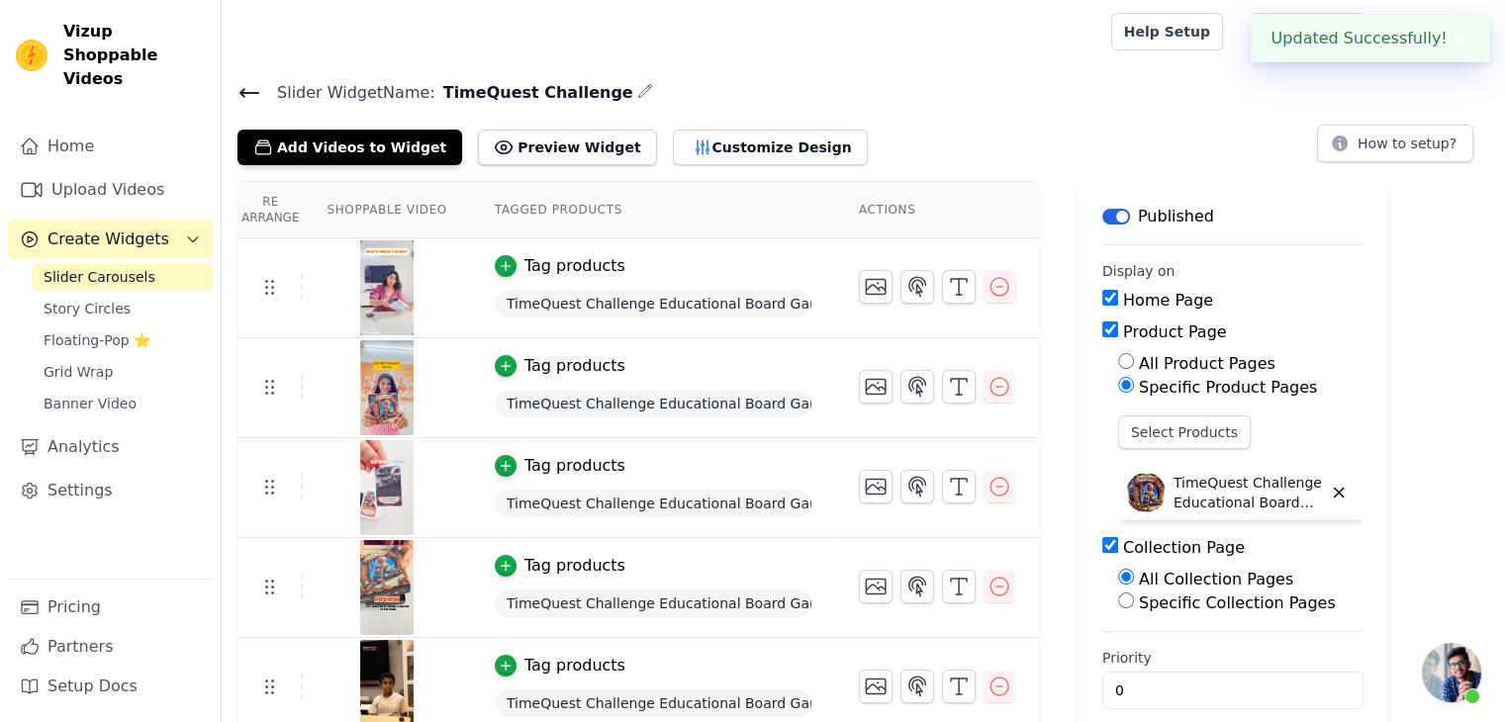
scroll to position [113, 0]
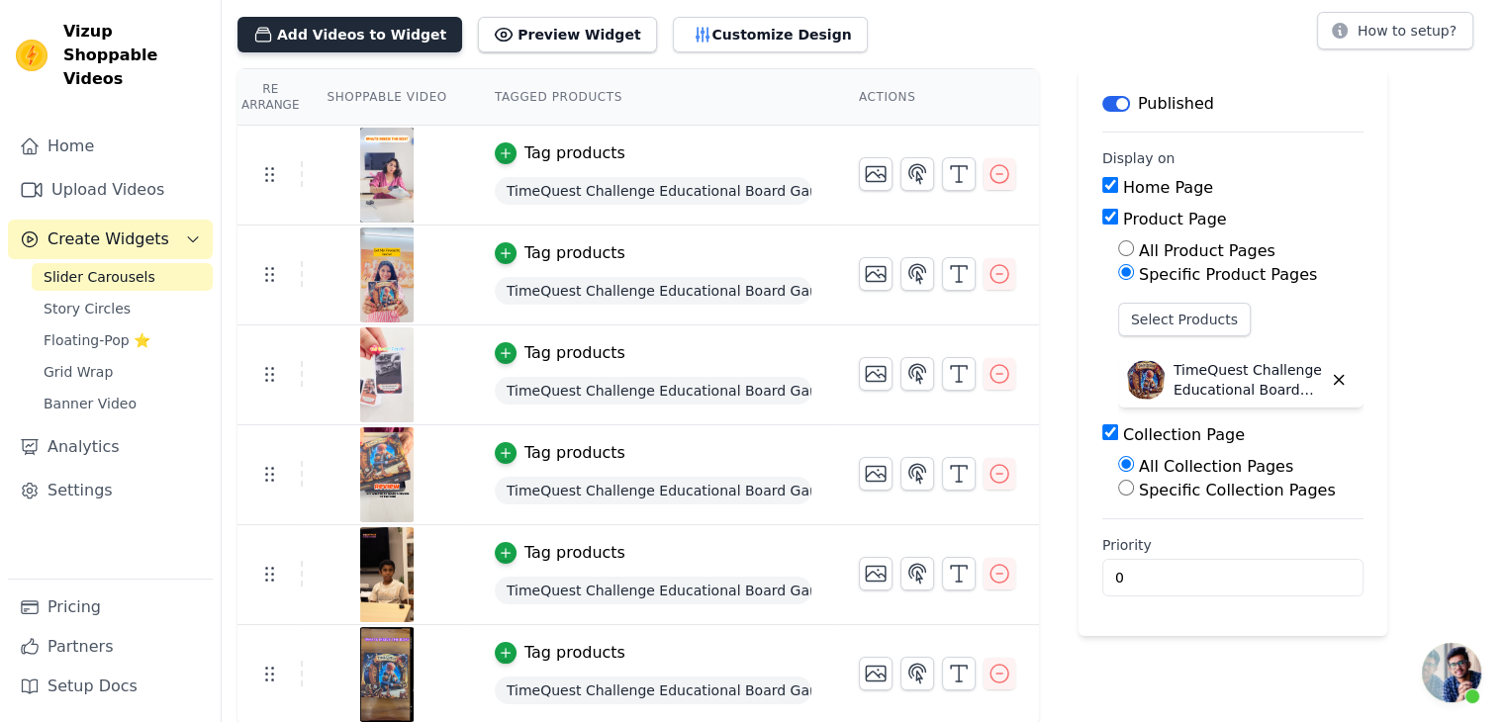
click at [381, 35] on button "Add Videos to Widget" at bounding box center [349, 35] width 225 height 36
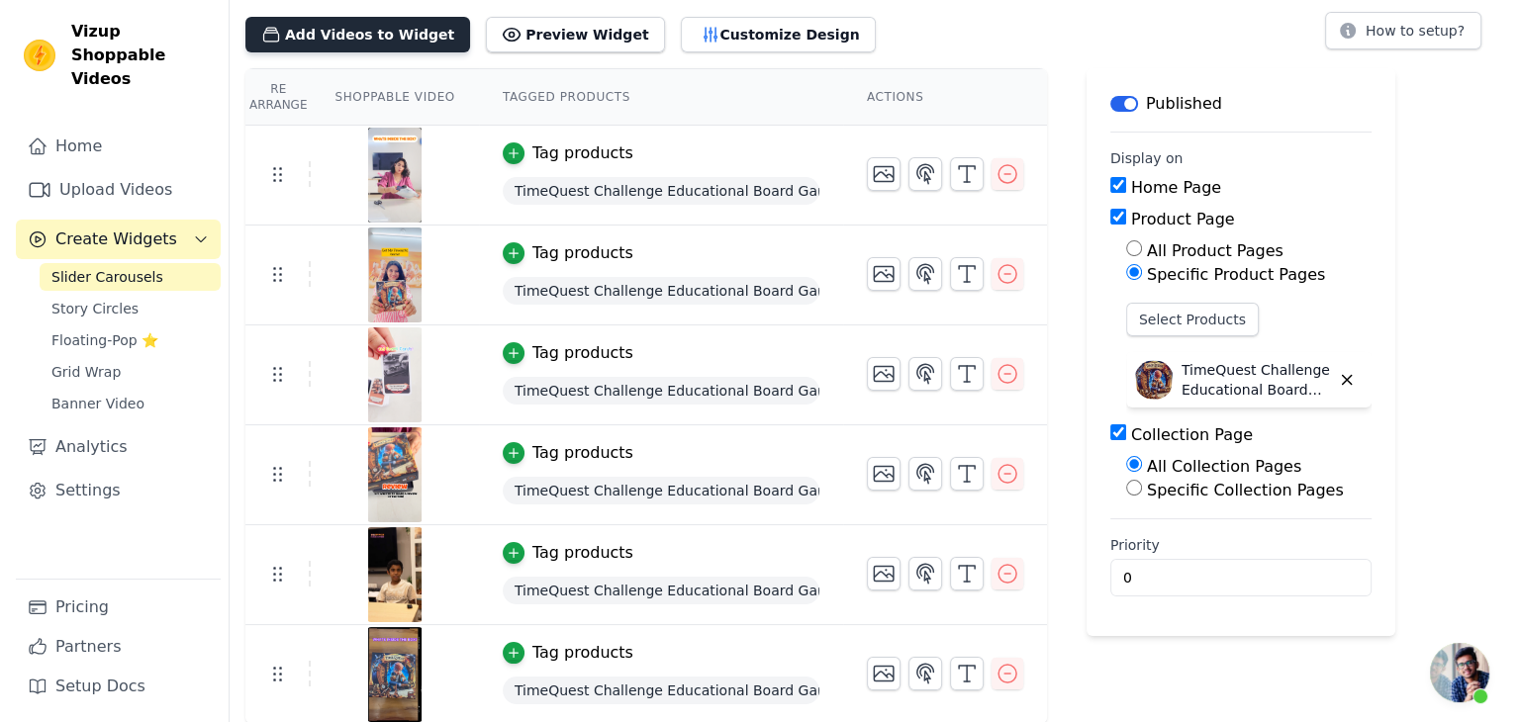
scroll to position [0, 0]
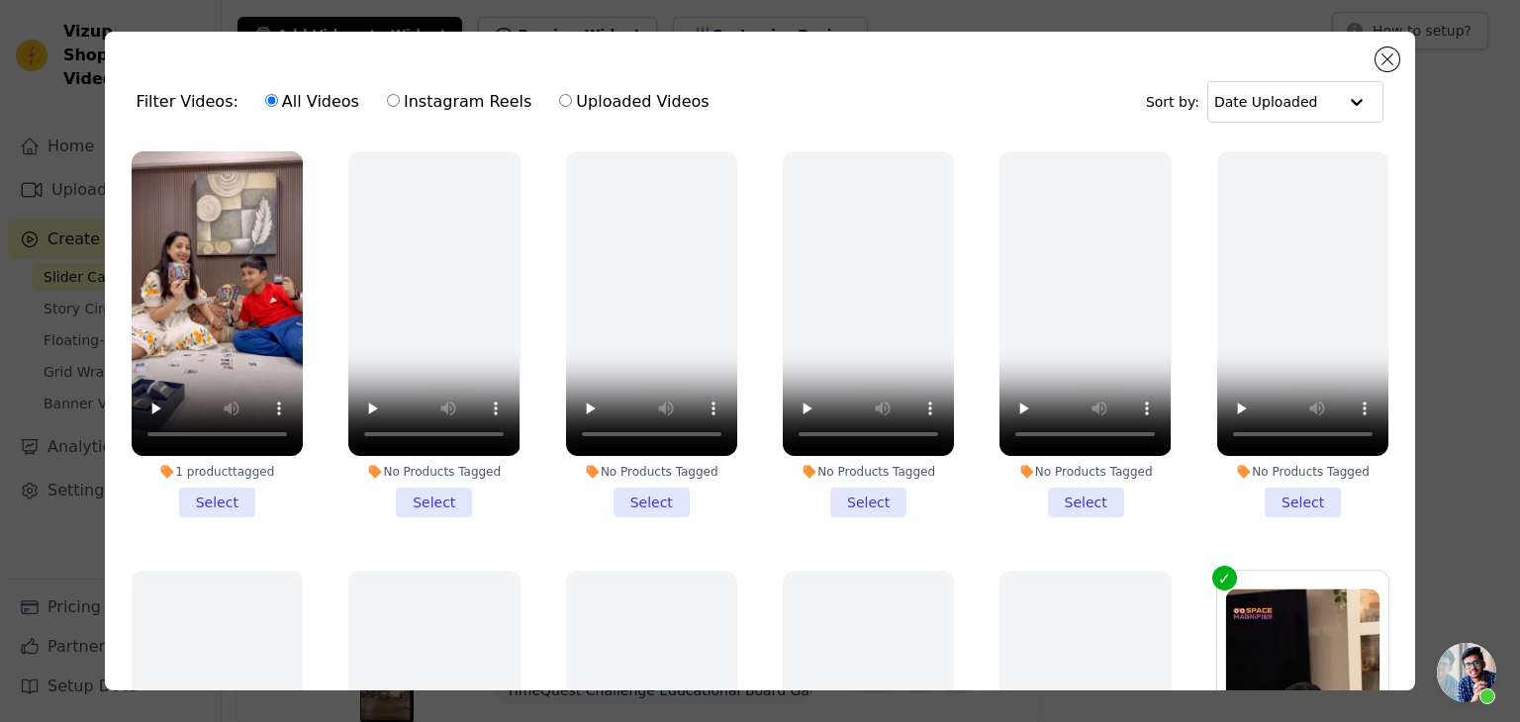
click at [214, 494] on li "1 product tagged Select" at bounding box center [217, 334] width 171 height 366
click at [0, 0] on input "1 product tagged Select" at bounding box center [0, 0] width 0 height 0
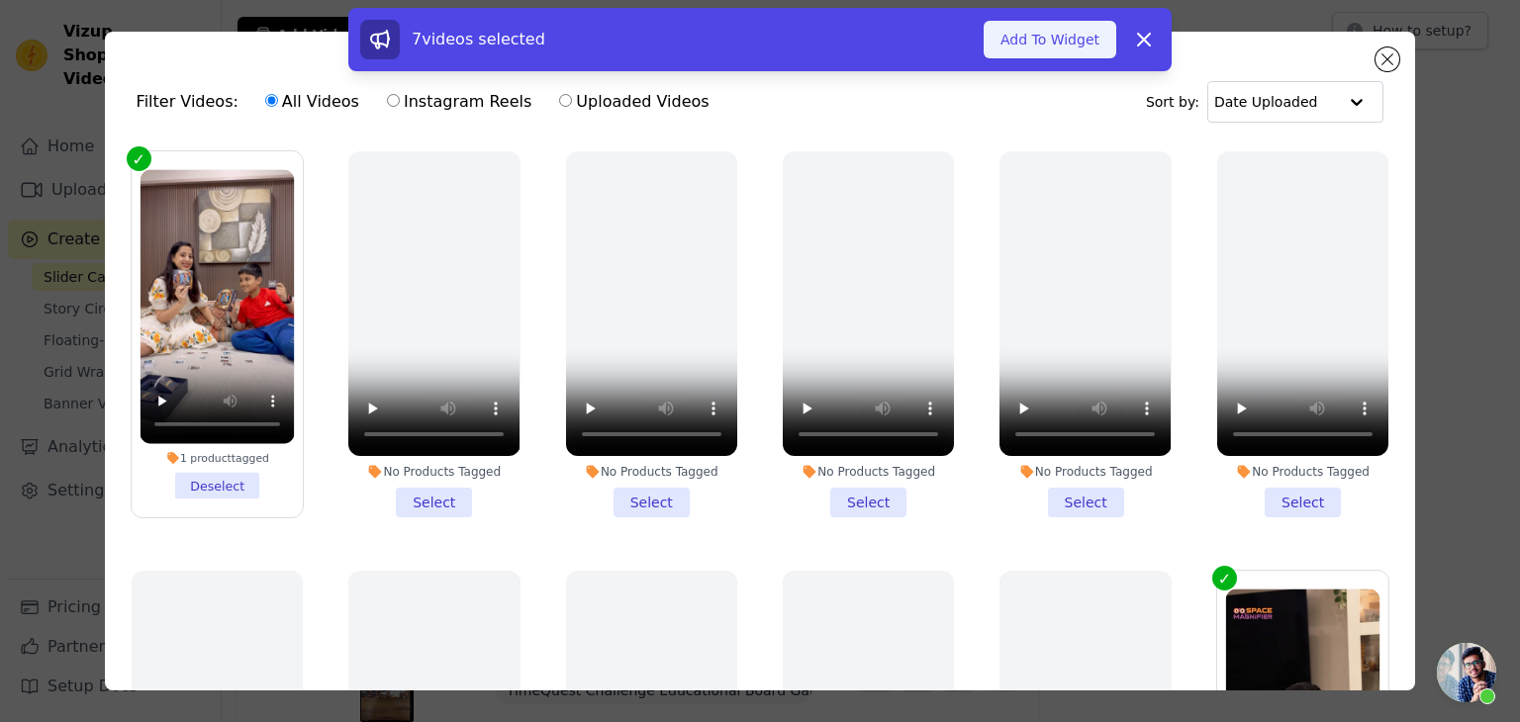
click at [1078, 40] on button "Add To Widget" at bounding box center [1050, 40] width 133 height 38
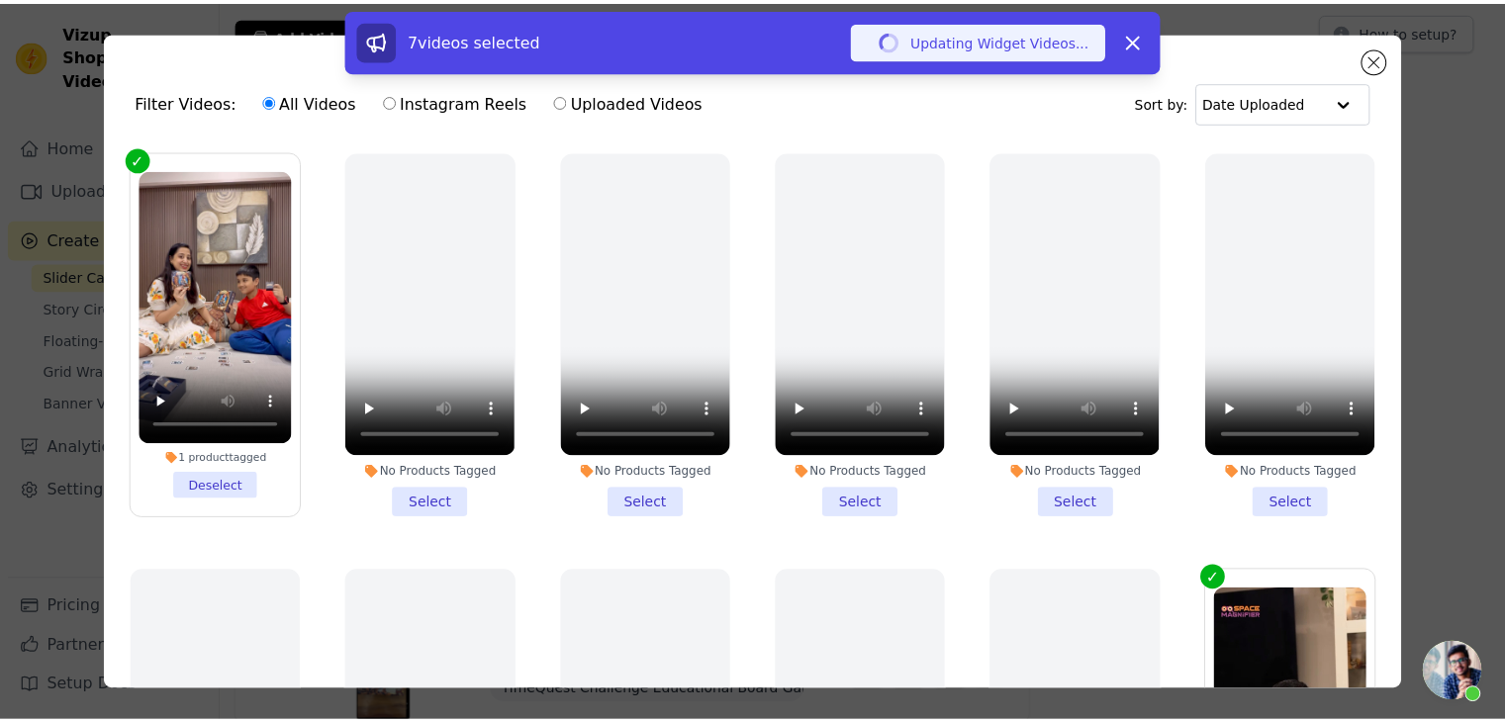
scroll to position [24, 0]
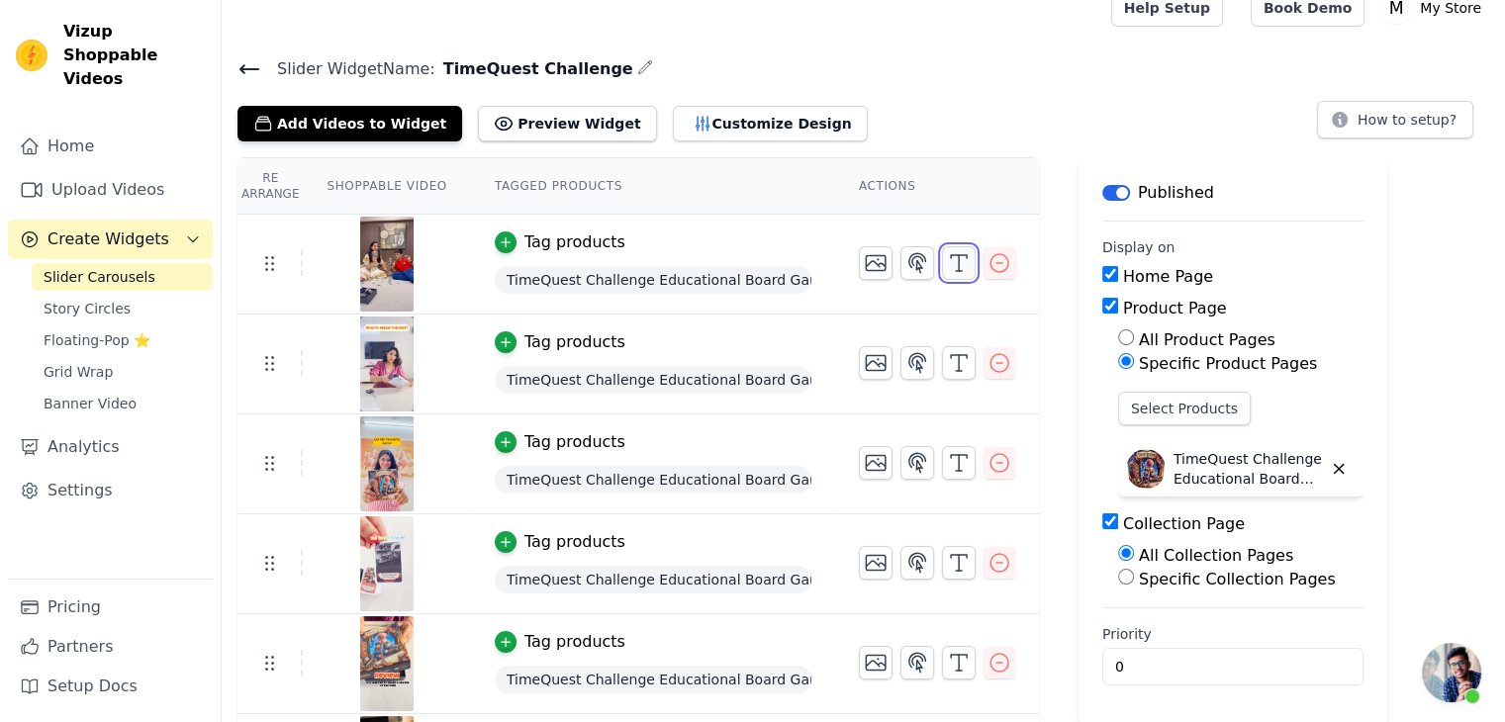
click at [947, 260] on icon "button" at bounding box center [959, 263] width 24 height 24
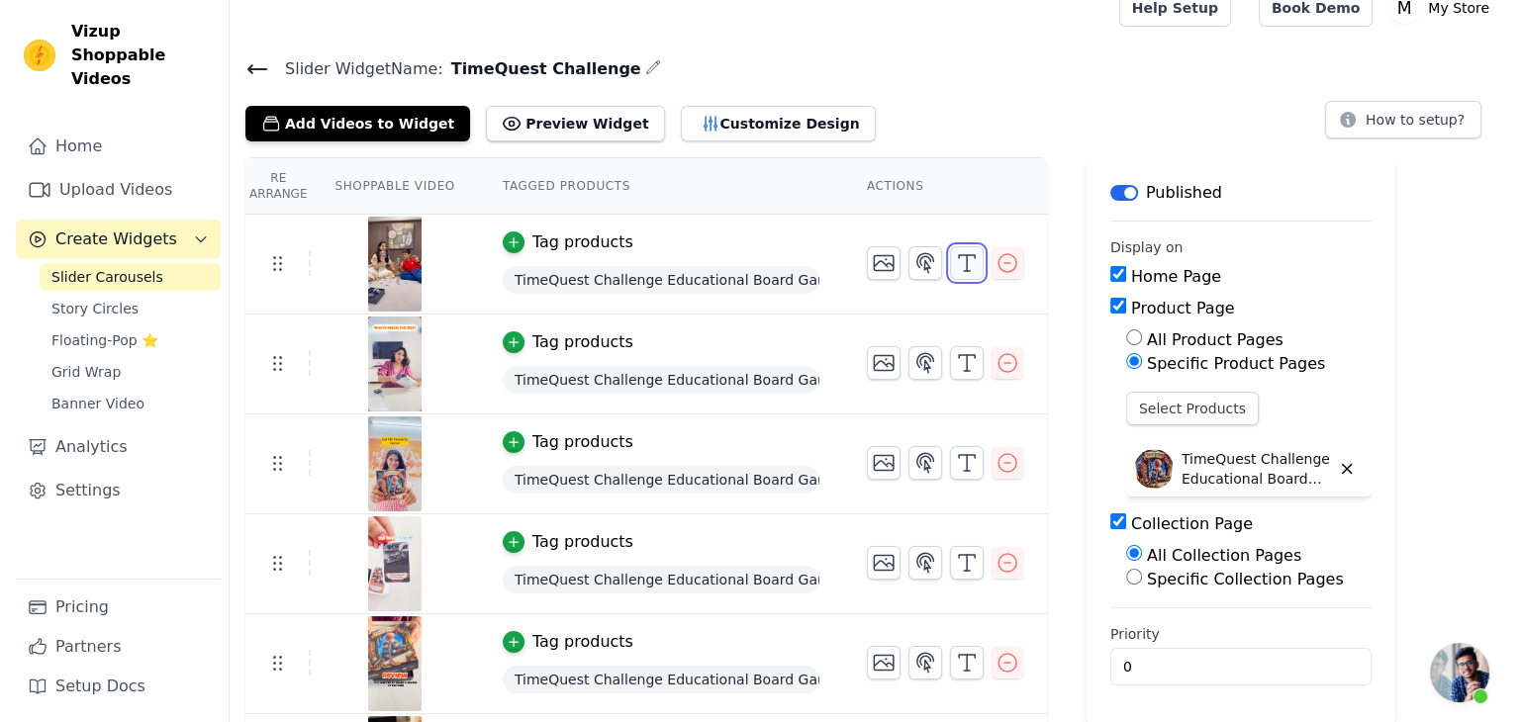
scroll to position [0, 0]
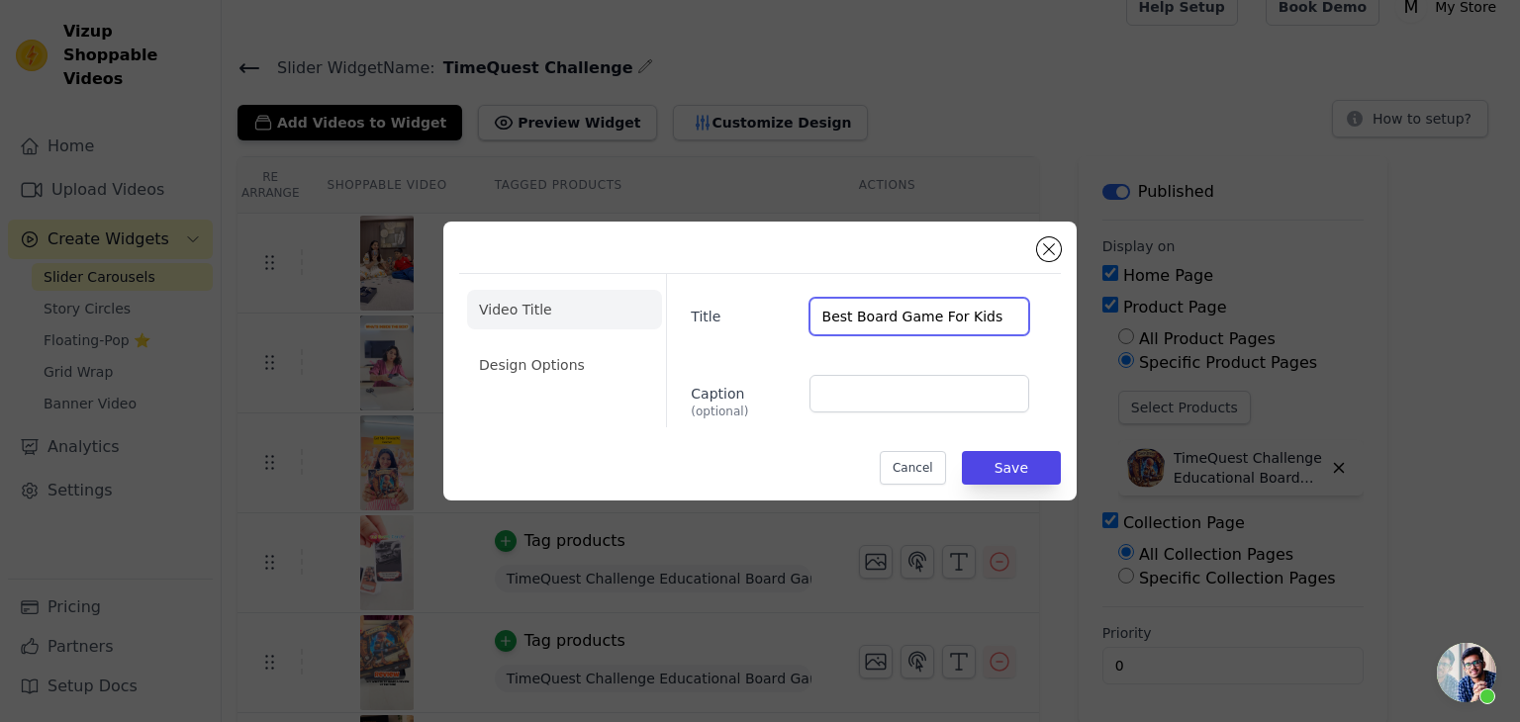
click at [990, 314] on input "Best Board Game For Kids" at bounding box center [919, 317] width 220 height 38
type input "B"
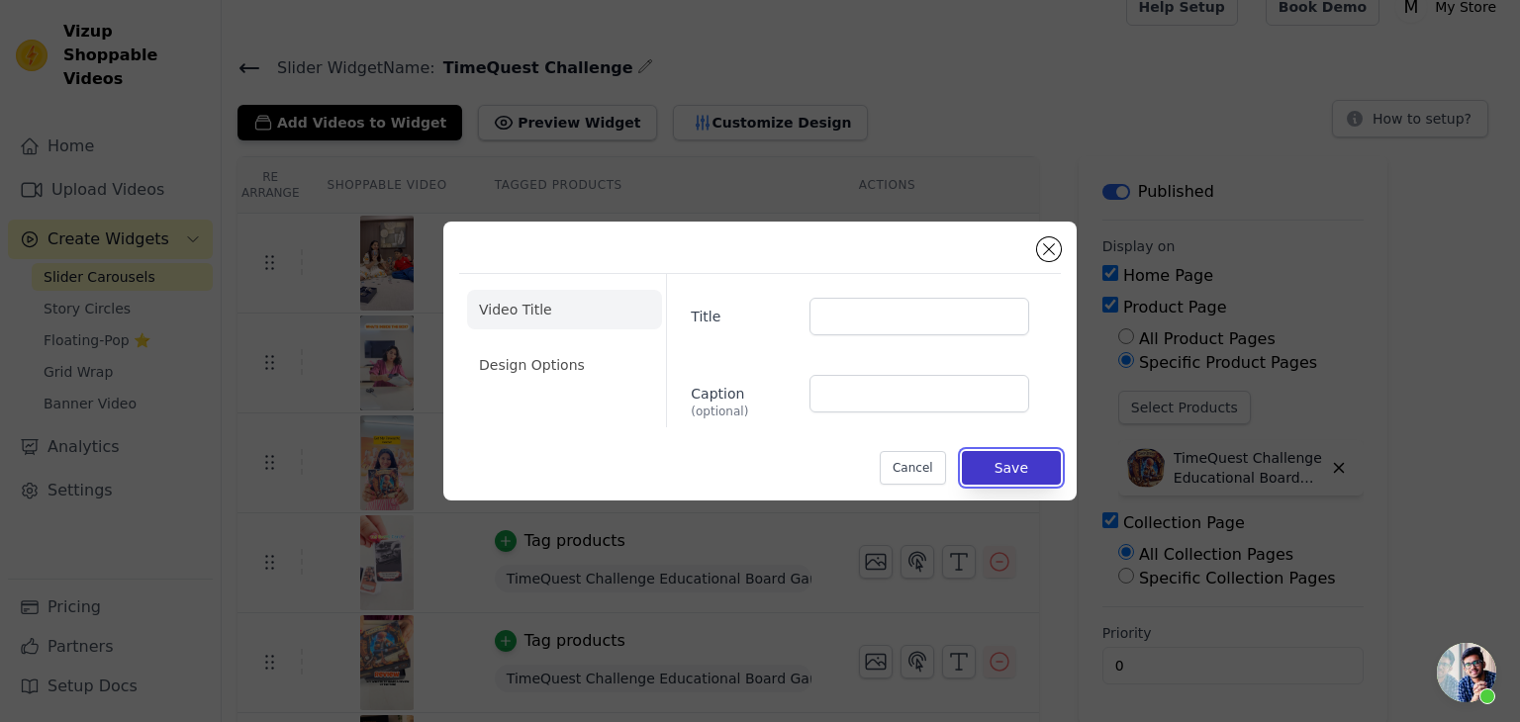
click at [989, 467] on button "Save" at bounding box center [1011, 468] width 99 height 34
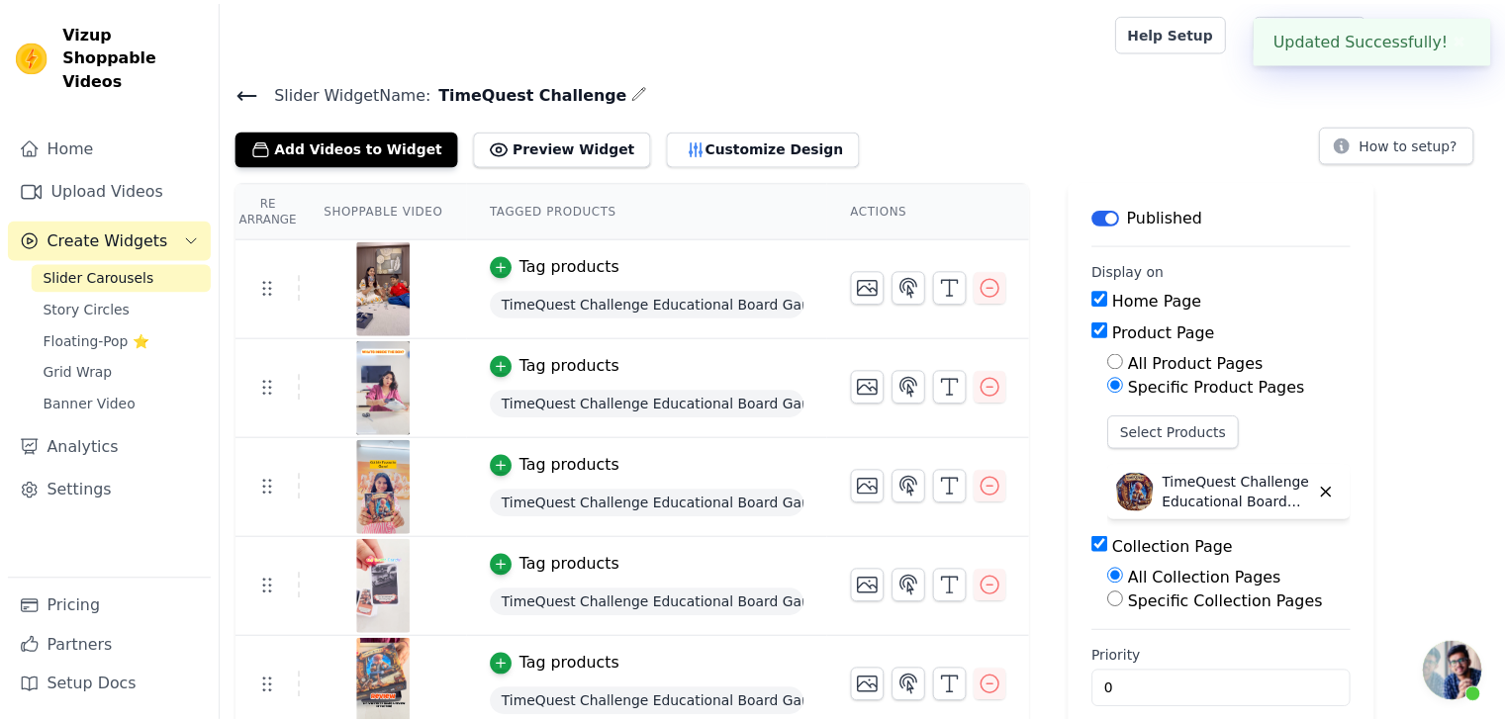
scroll to position [24, 0]
